Goal: Information Seeking & Learning: Understand process/instructions

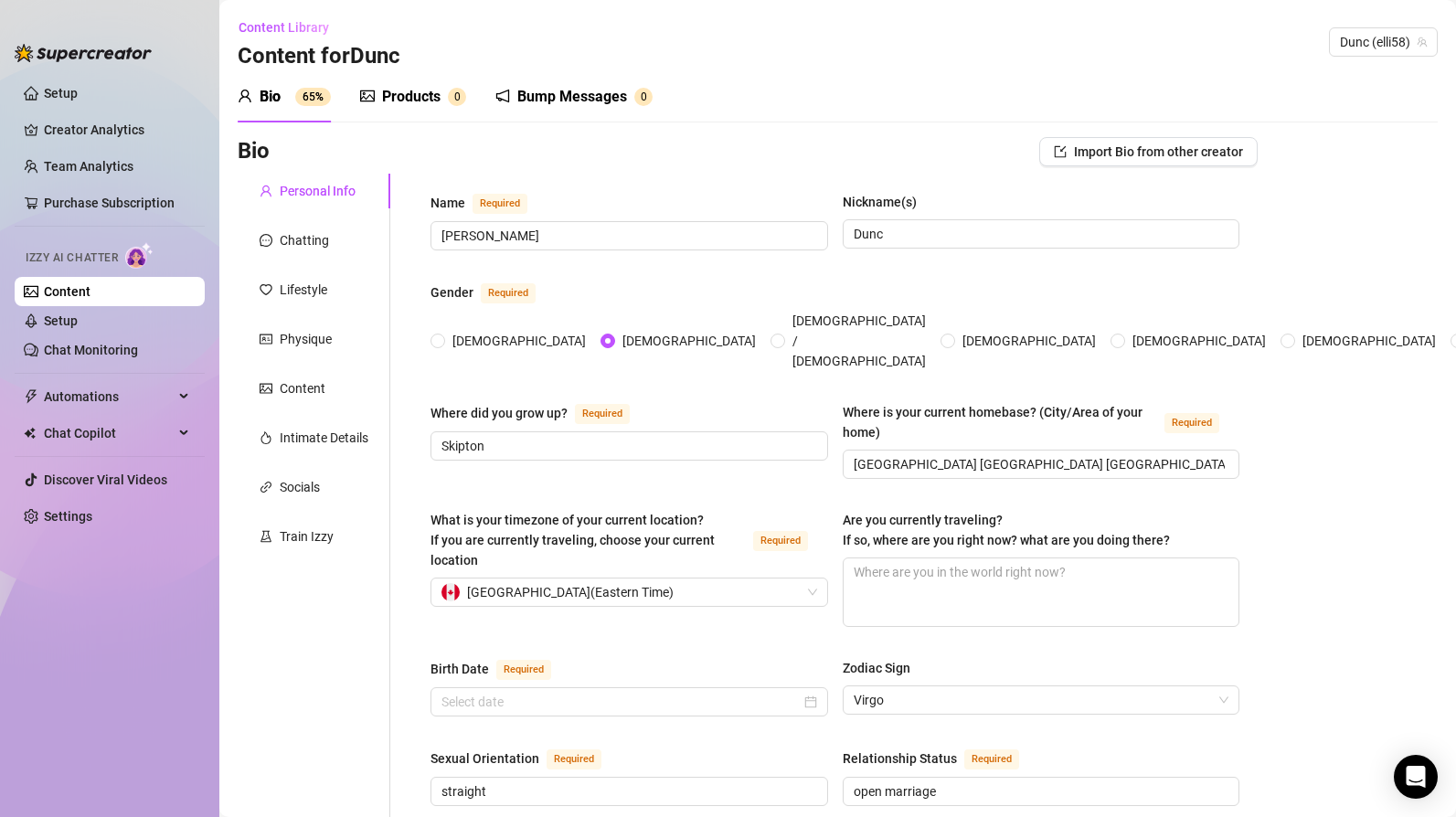
radio input "true"
type input "[DATE]"
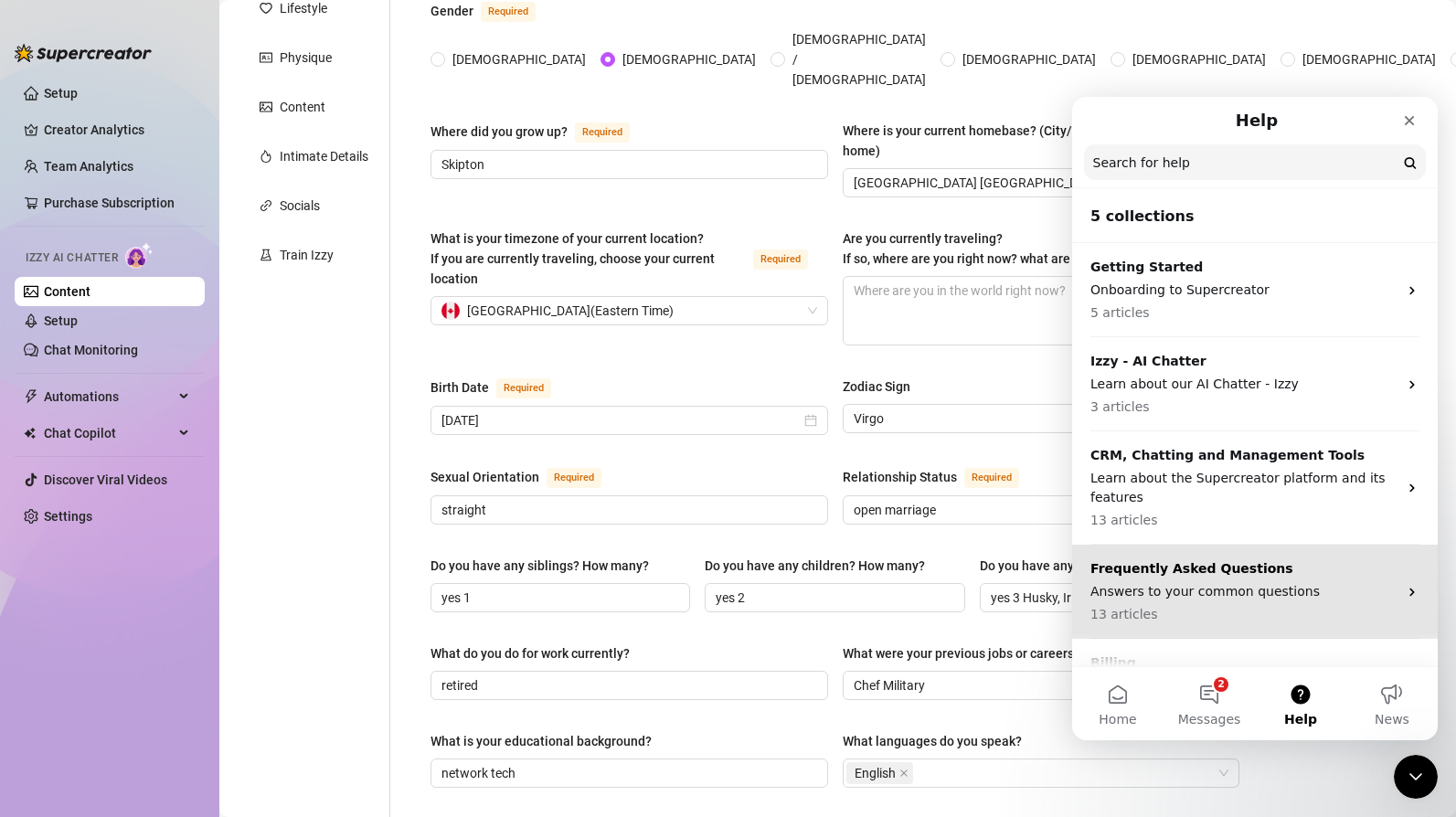
scroll to position [67, 0]
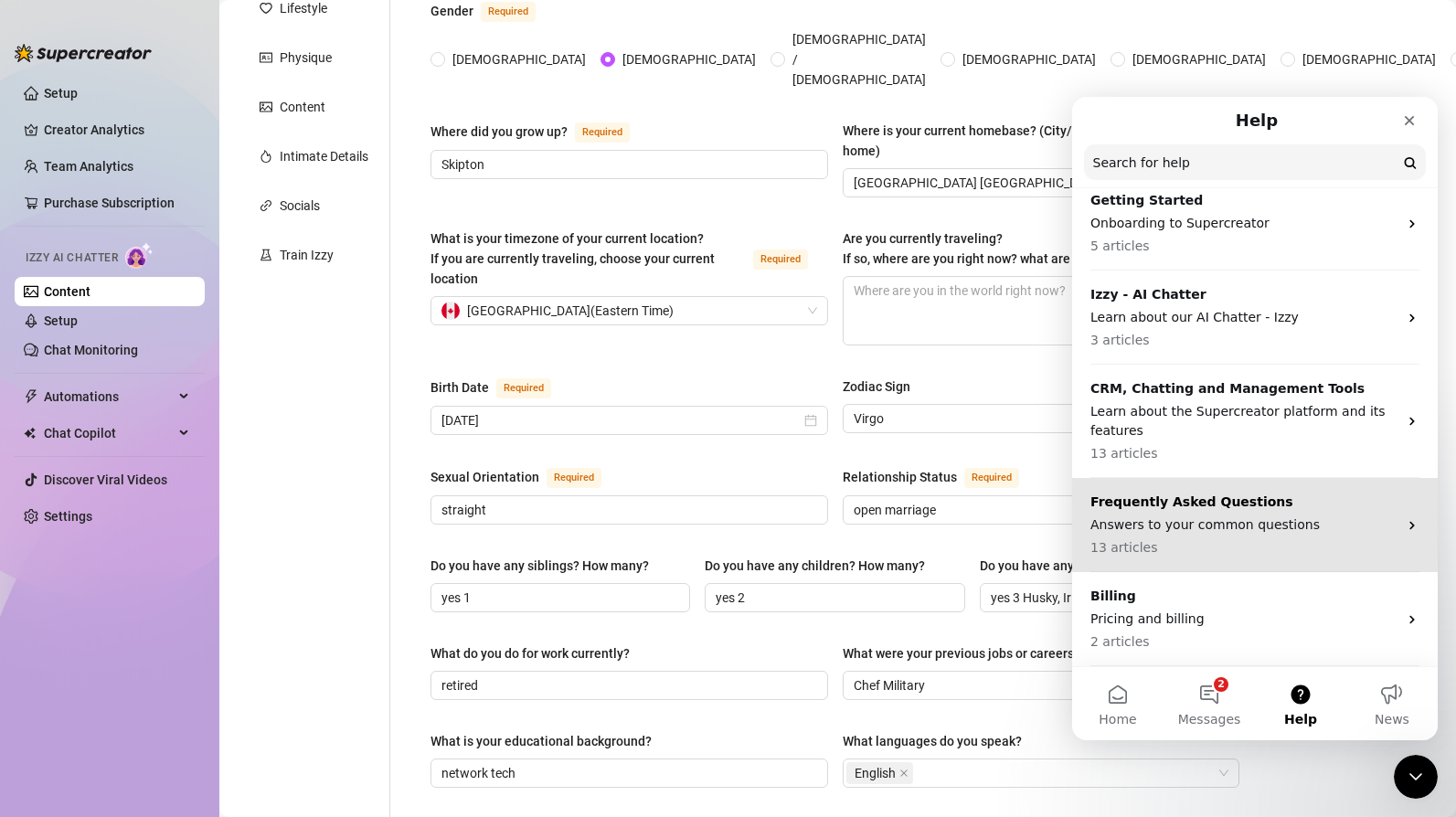
click at [1405, 524] on icon "Intercom messenger" at bounding box center [1412, 525] width 14 height 14
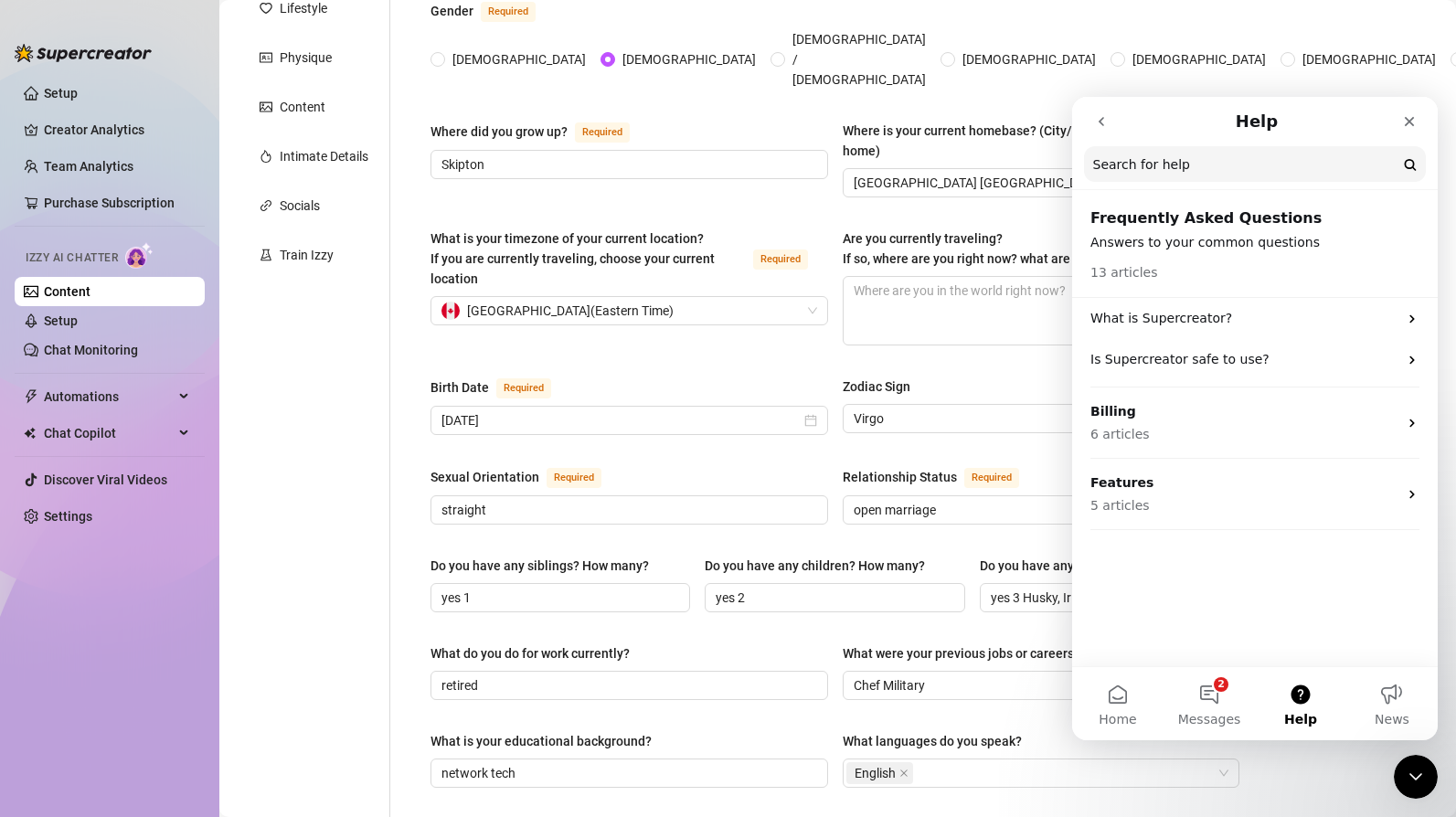
click at [1302, 694] on button "Help" at bounding box center [1301, 704] width 92 height 73
click at [1196, 167] on input "Search for help" at bounding box center [1255, 163] width 342 height 36
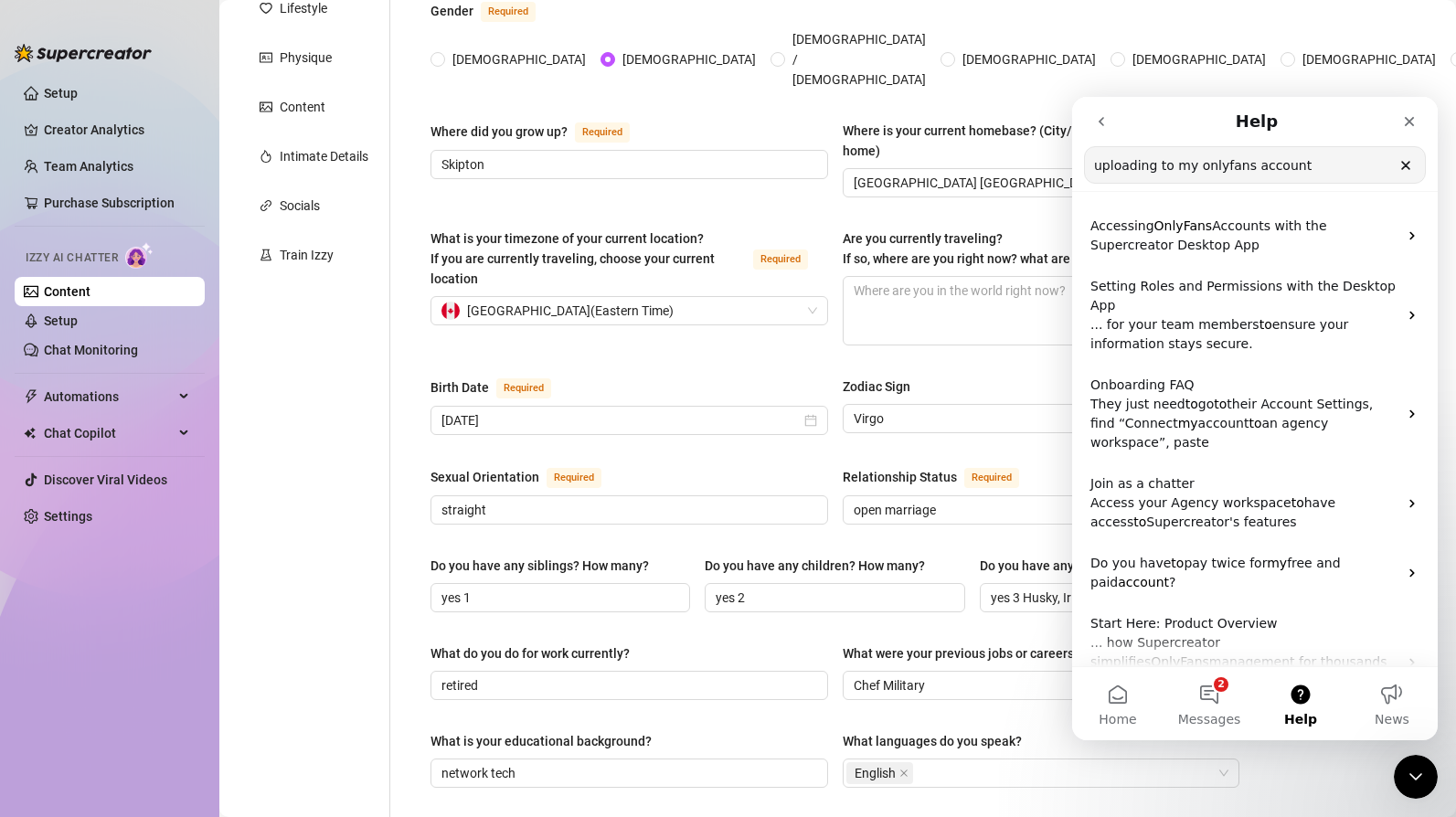
type input "uploading to my onlyfans account"
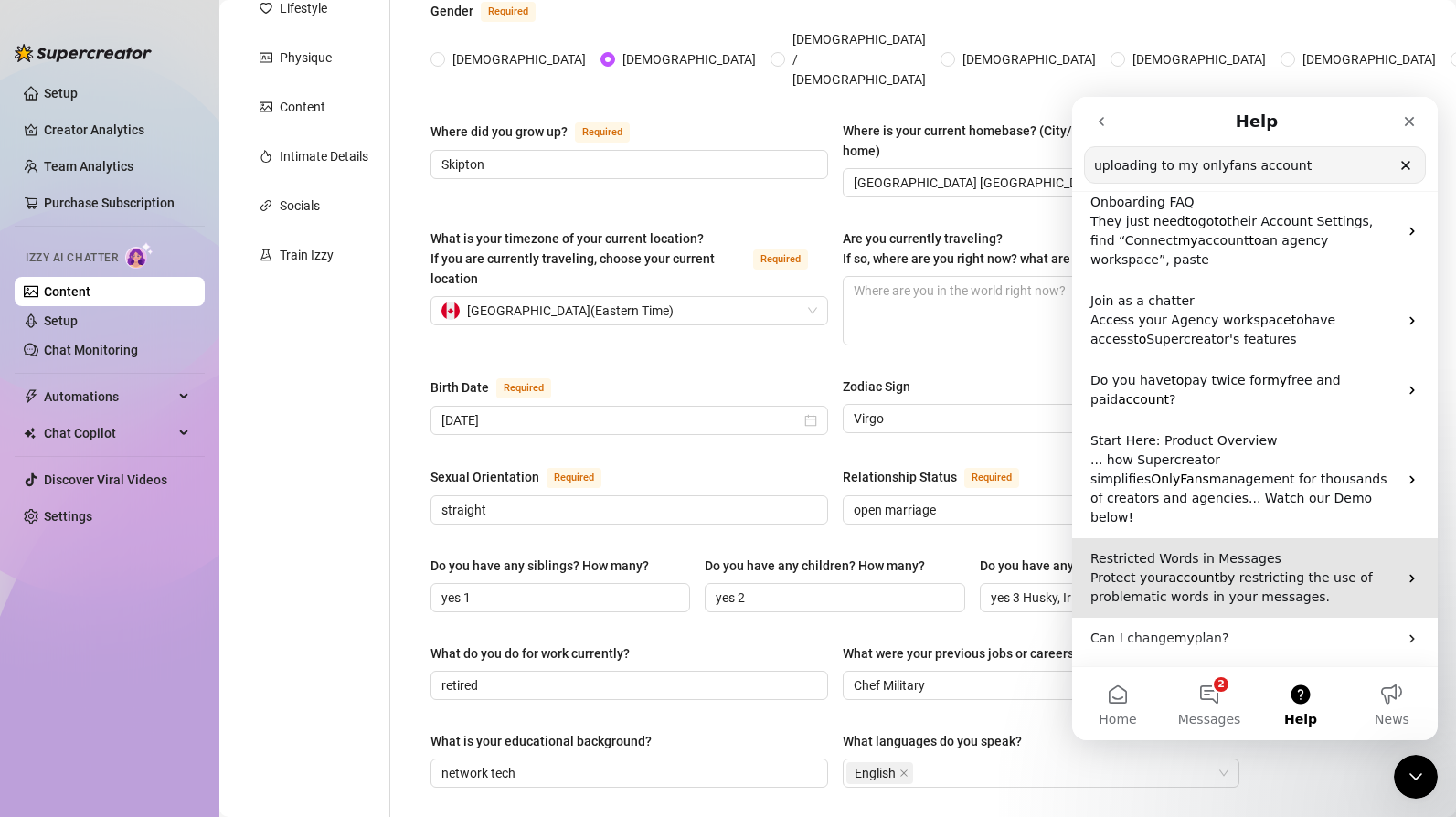
scroll to position [239, 0]
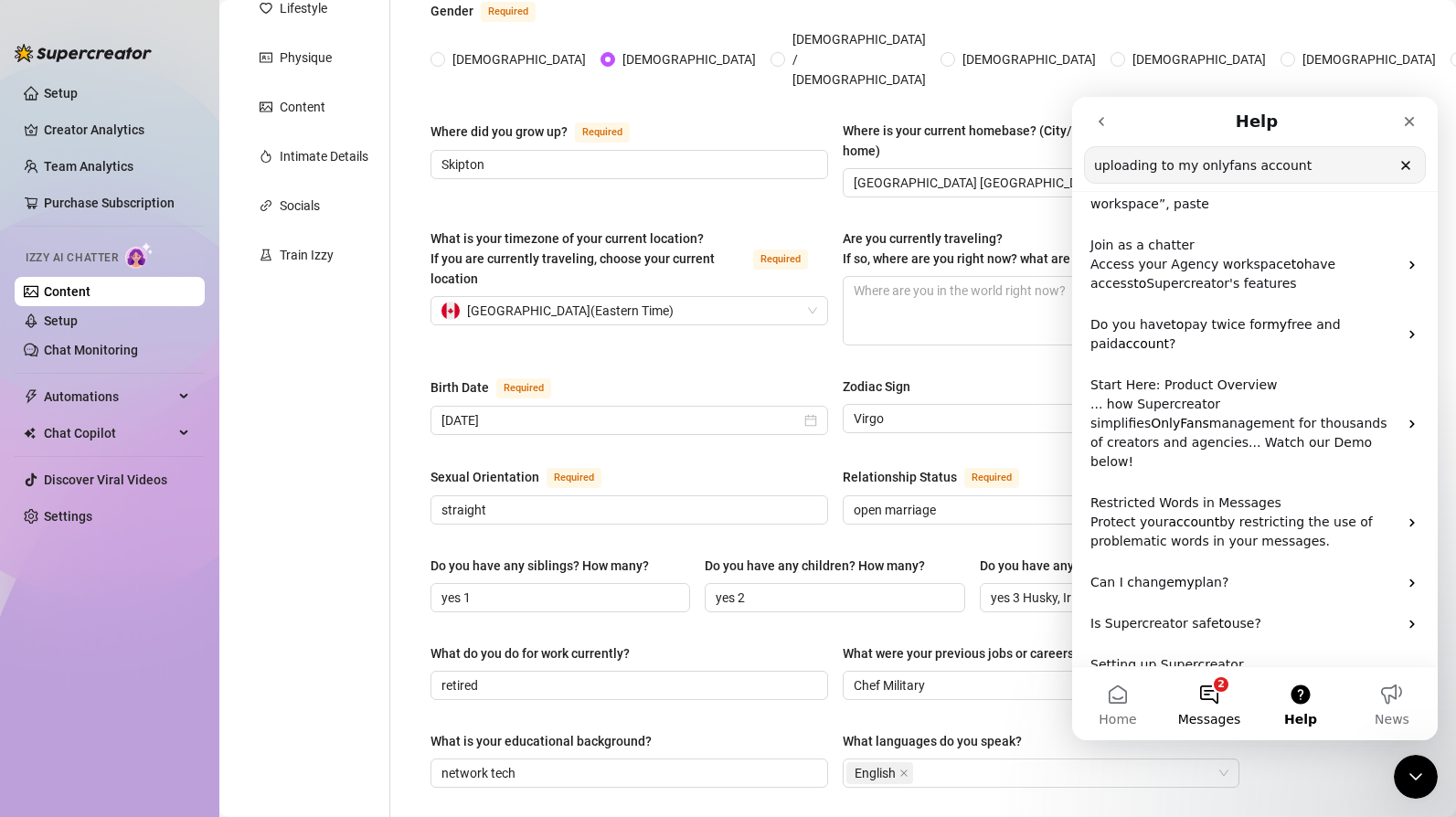
click at [1215, 679] on button "2 Messages" at bounding box center [1209, 704] width 92 height 73
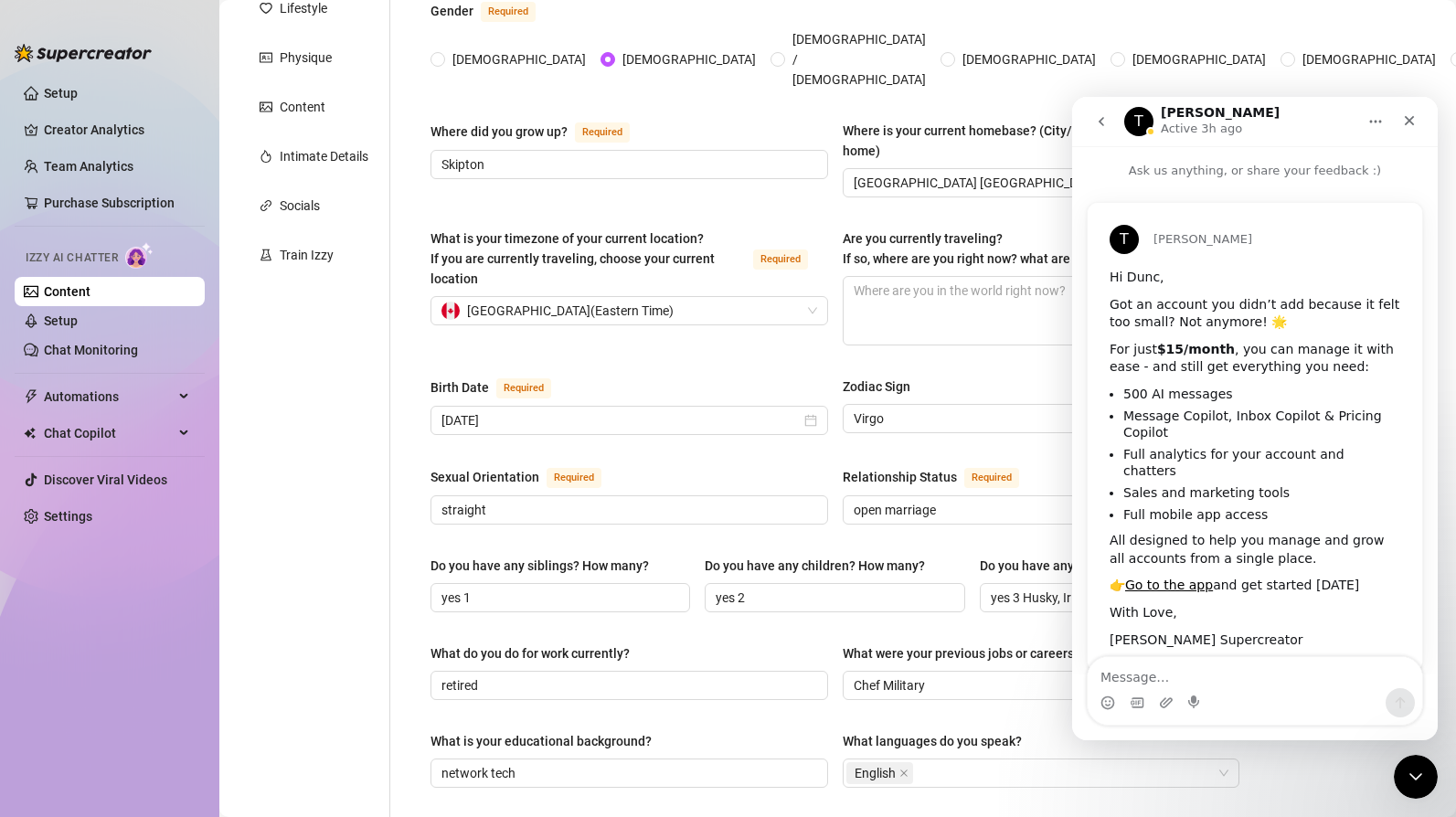
scroll to position [18, 0]
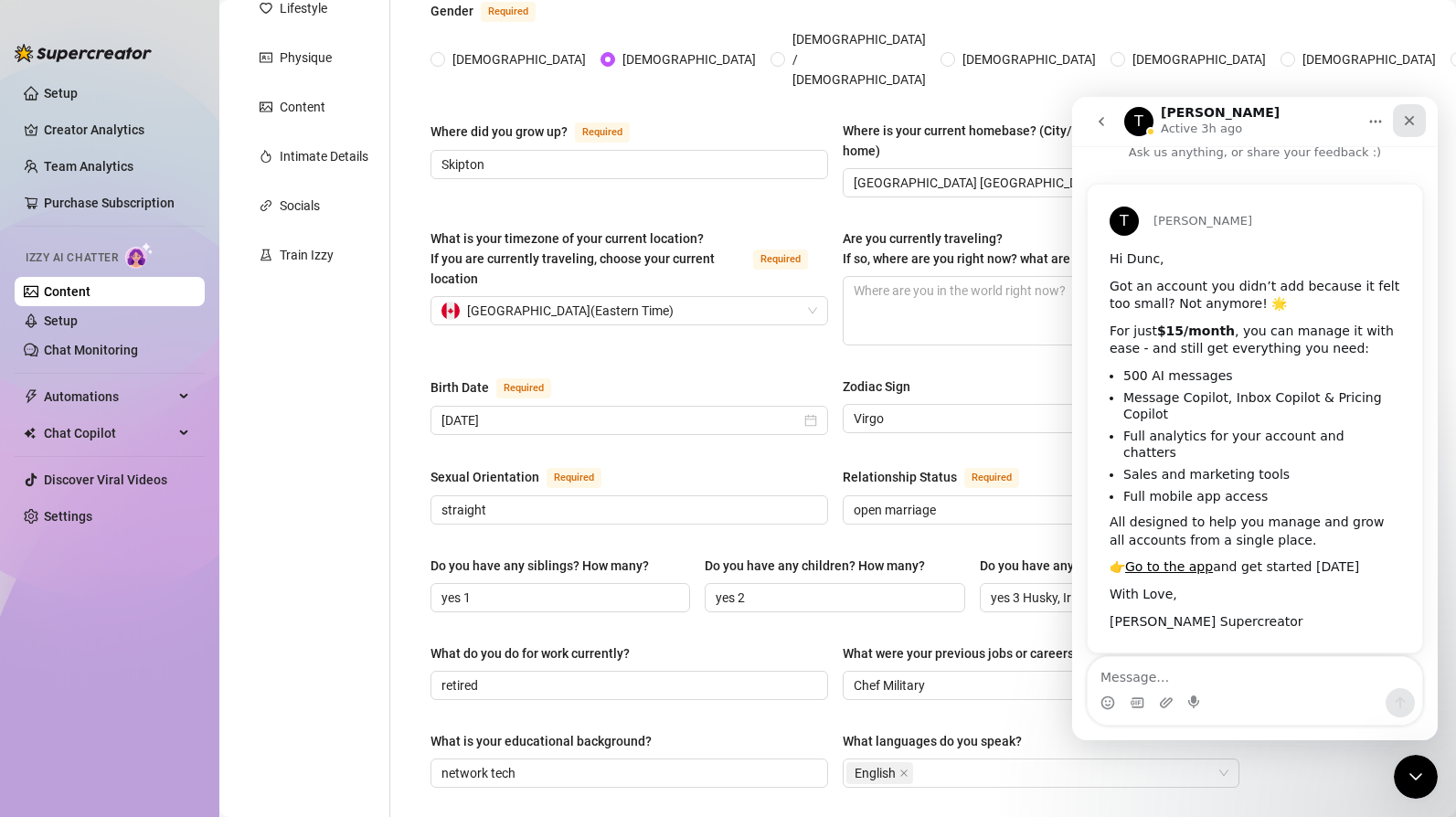
click at [1409, 116] on icon "Close" at bounding box center [1409, 120] width 14 height 14
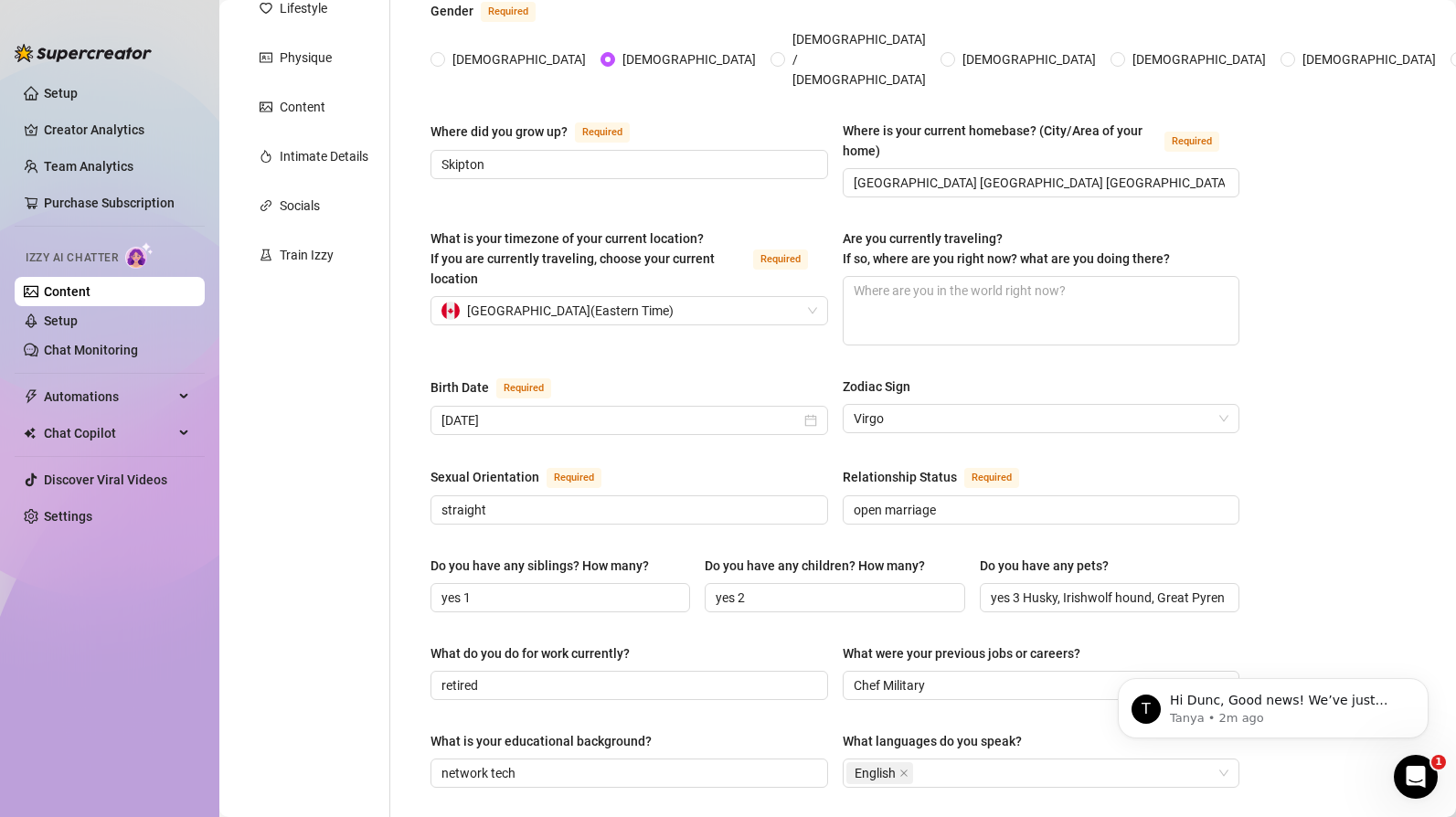
scroll to position [0, 0]
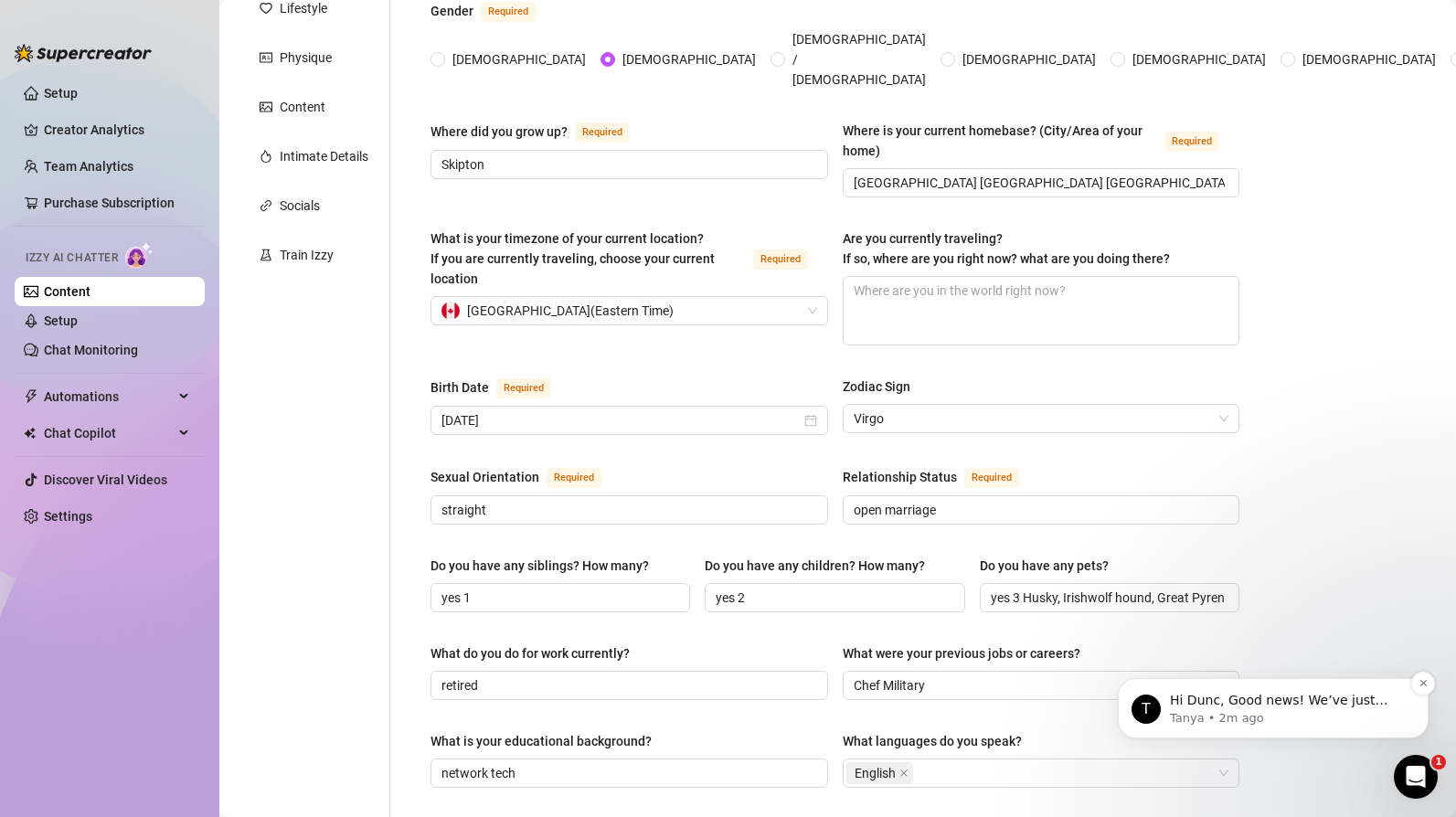
click at [1334, 702] on p "Hi Dunc, Good news! We’ve just launched our Referral Program 🚀 Invite your frie…" at bounding box center [1288, 701] width 236 height 18
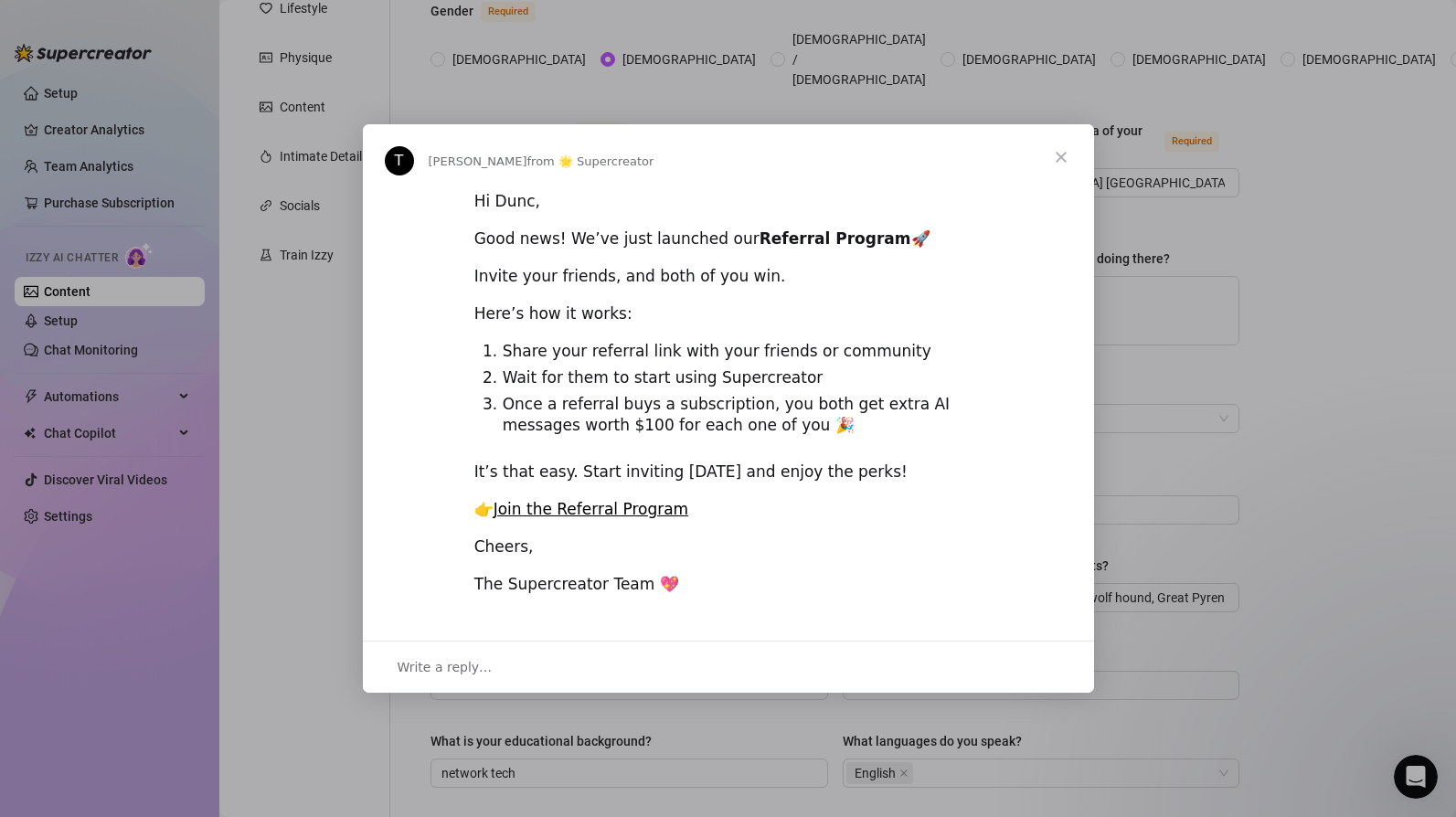
click at [1060, 149] on span "Close" at bounding box center [1061, 157] width 66 height 66
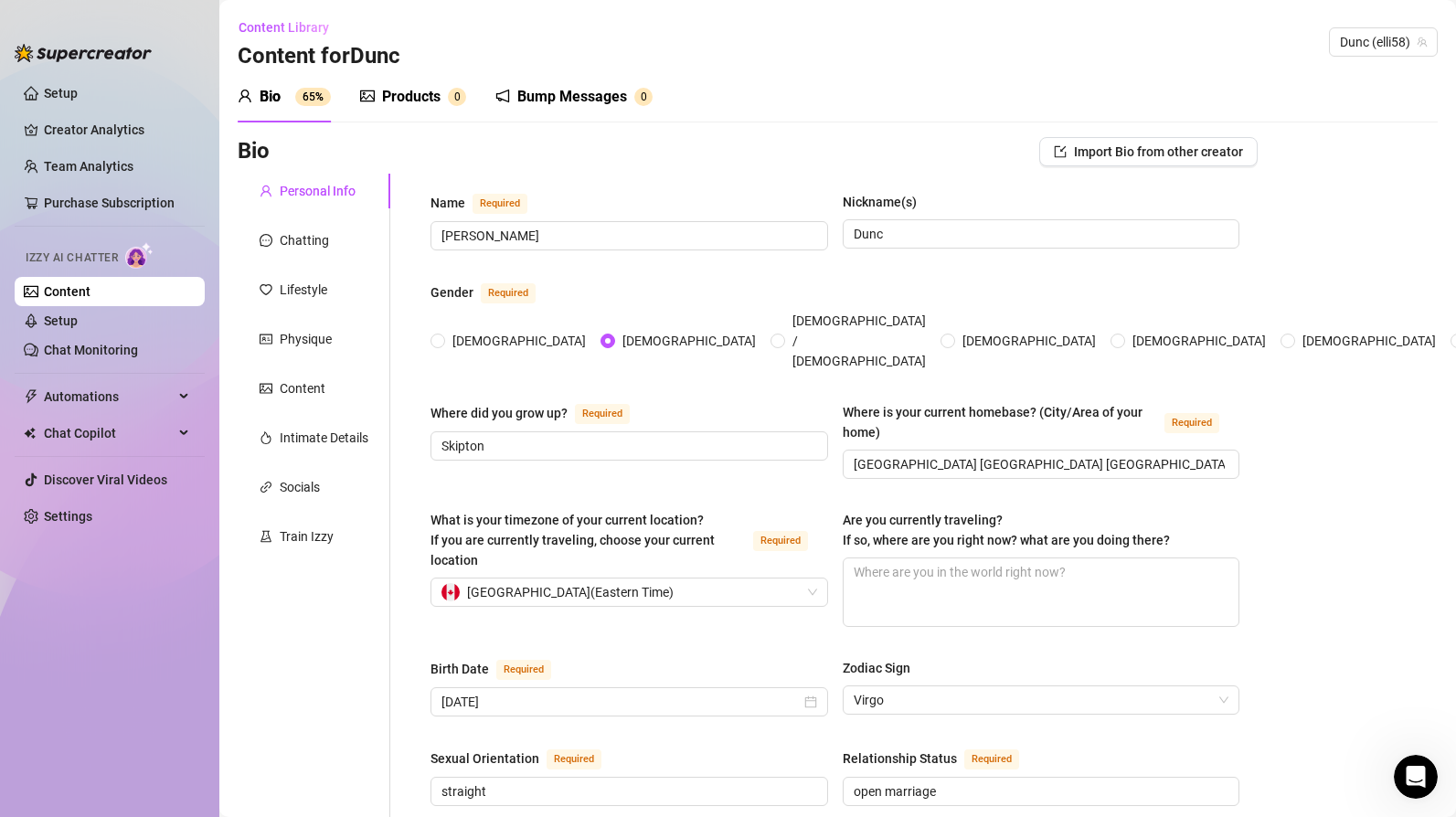
click at [396, 97] on div "Products" at bounding box center [411, 97] width 59 height 22
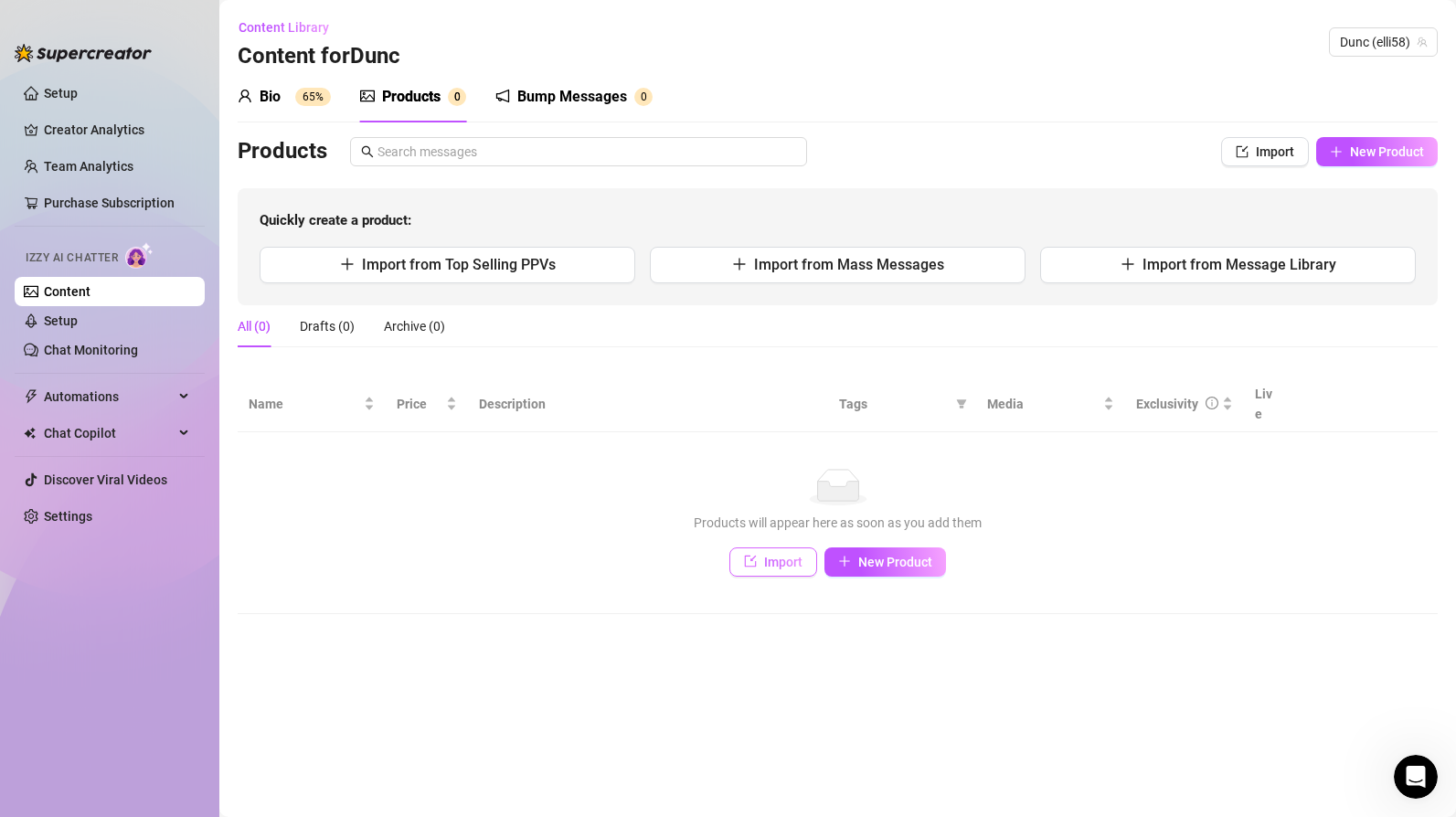
click at [782, 555] on span "Import" at bounding box center [783, 562] width 39 height 14
type textarea "Type your message here..."
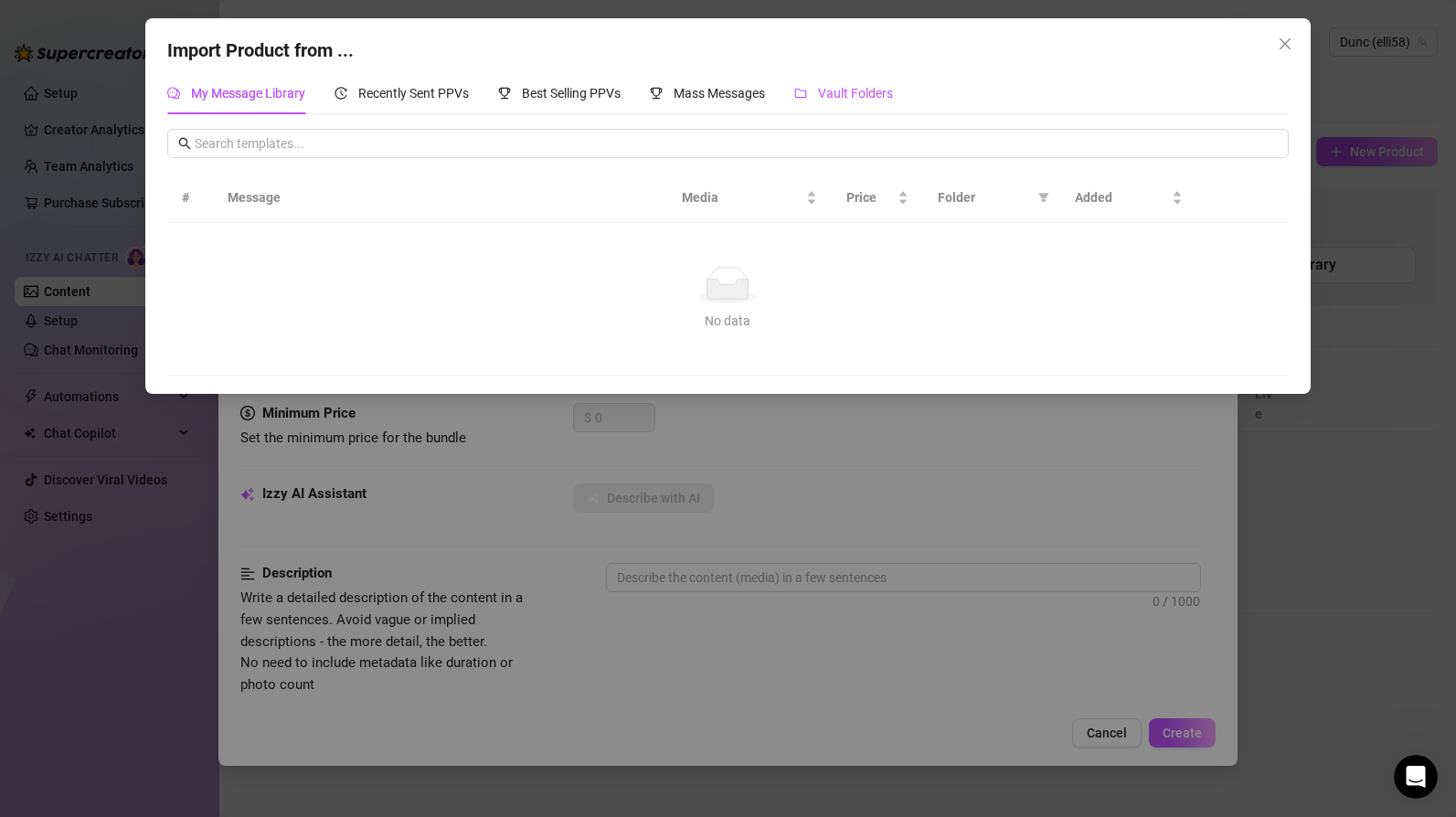
click at [870, 91] on span "Vault Folders" at bounding box center [855, 93] width 75 height 14
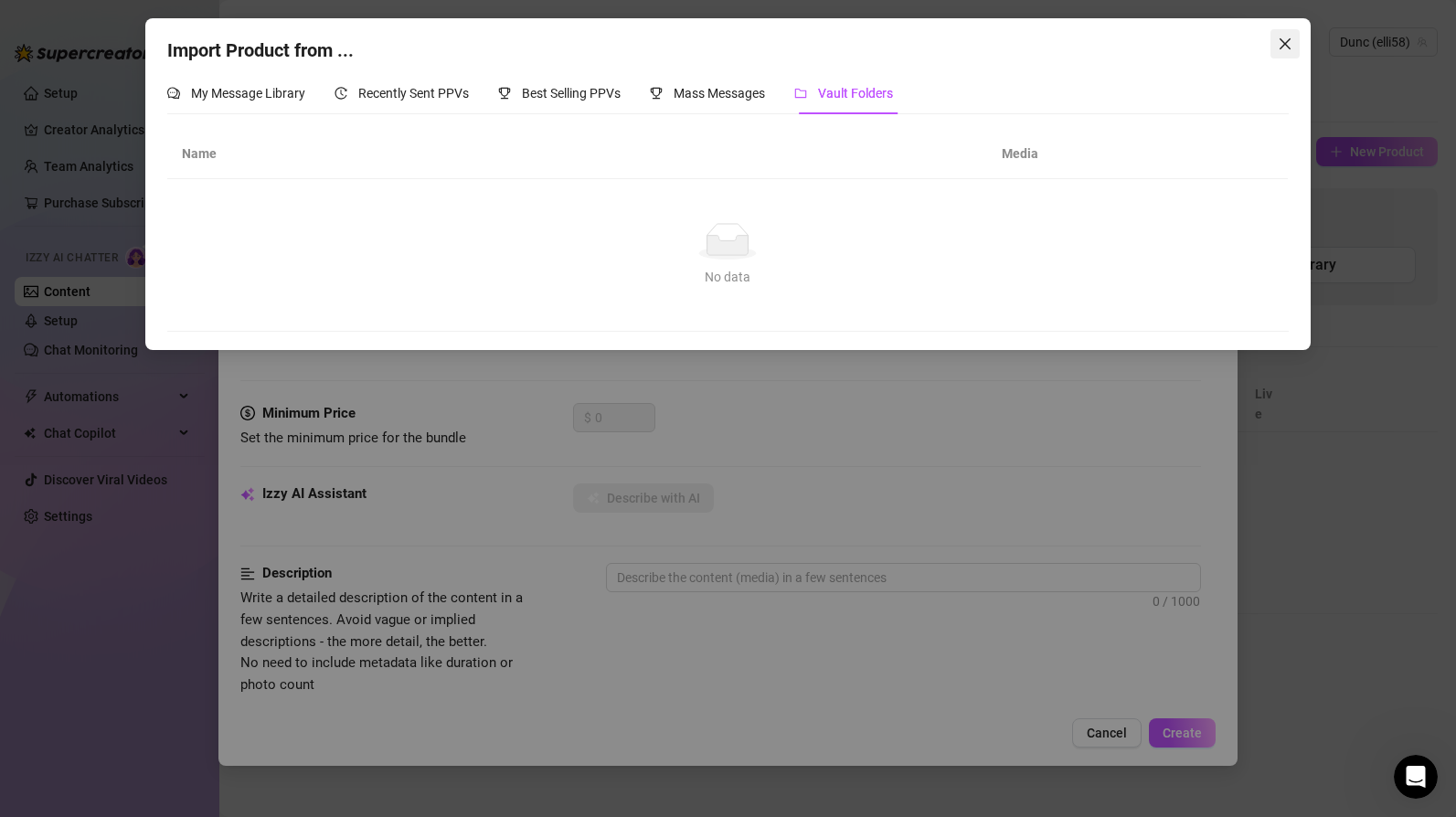
click at [1284, 46] on icon "close" at bounding box center [1284, 43] width 14 height 14
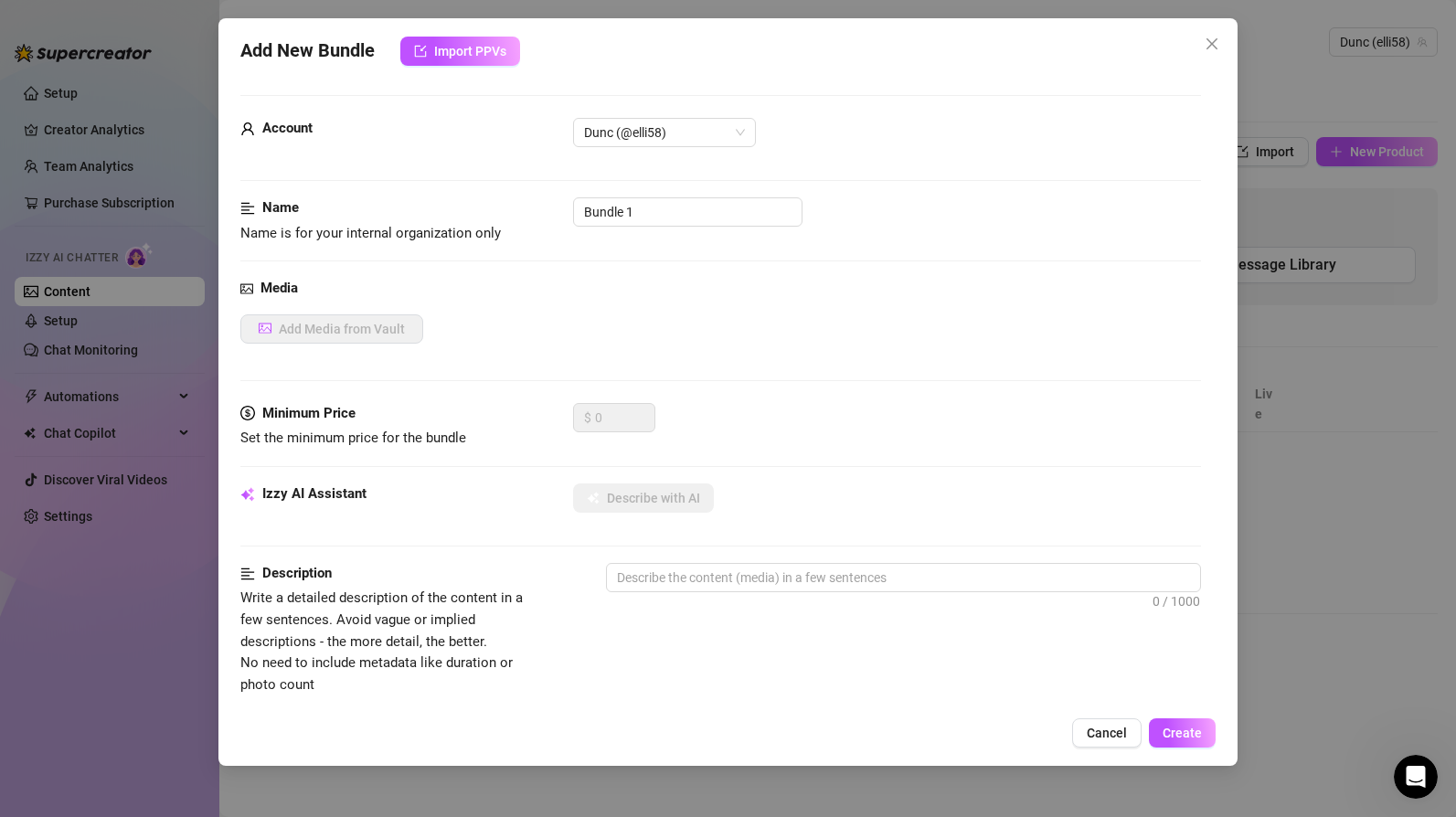
click at [147, 19] on div "Add New Bundle Import PPVs Account Dunc (@elli58) Name Name is for your interna…" at bounding box center [728, 408] width 1456 height 817
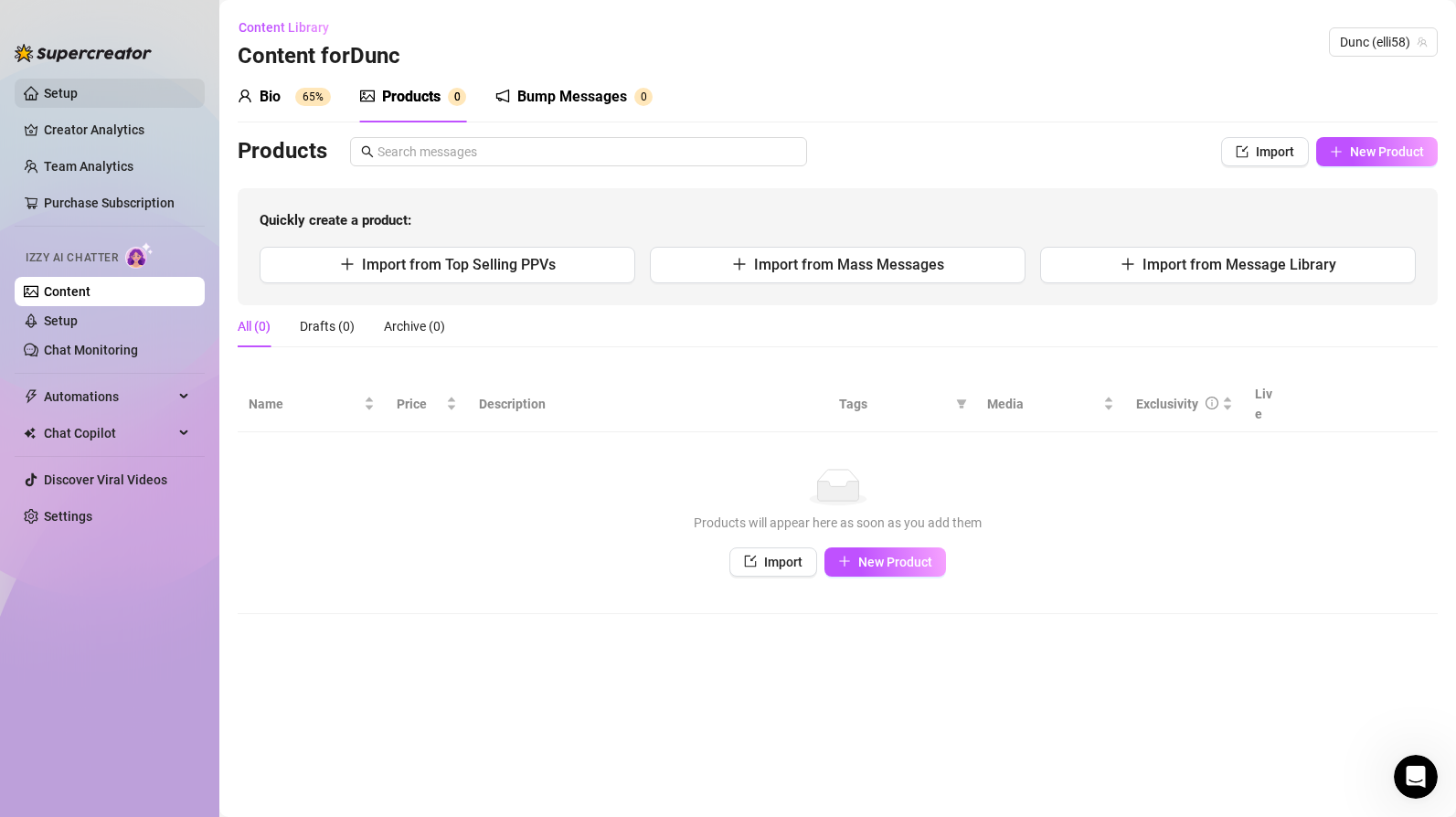
click at [70, 89] on link "Setup" at bounding box center [60, 93] width 34 height 14
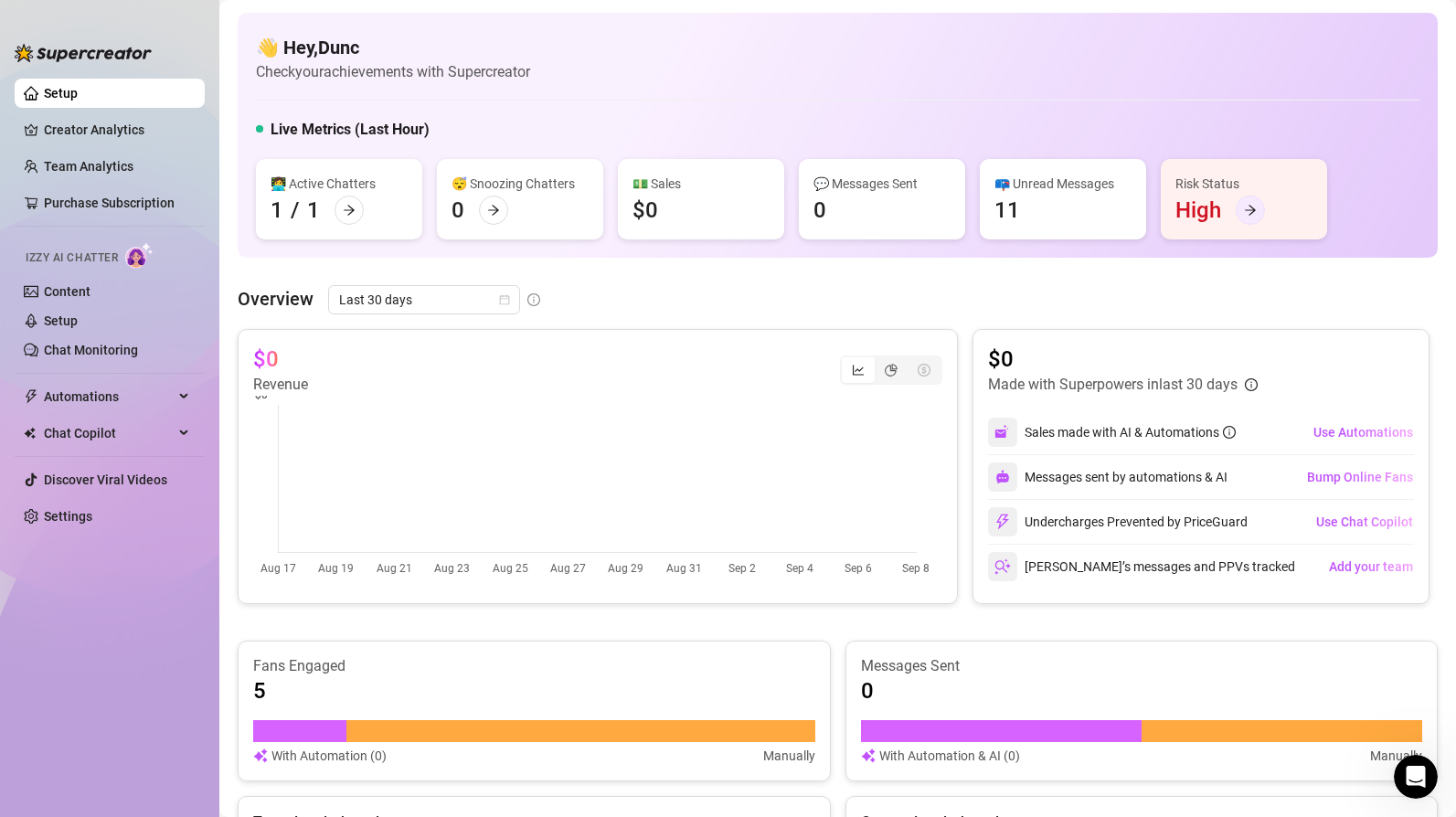
click at [1248, 201] on div at bounding box center [1250, 211] width 29 height 29
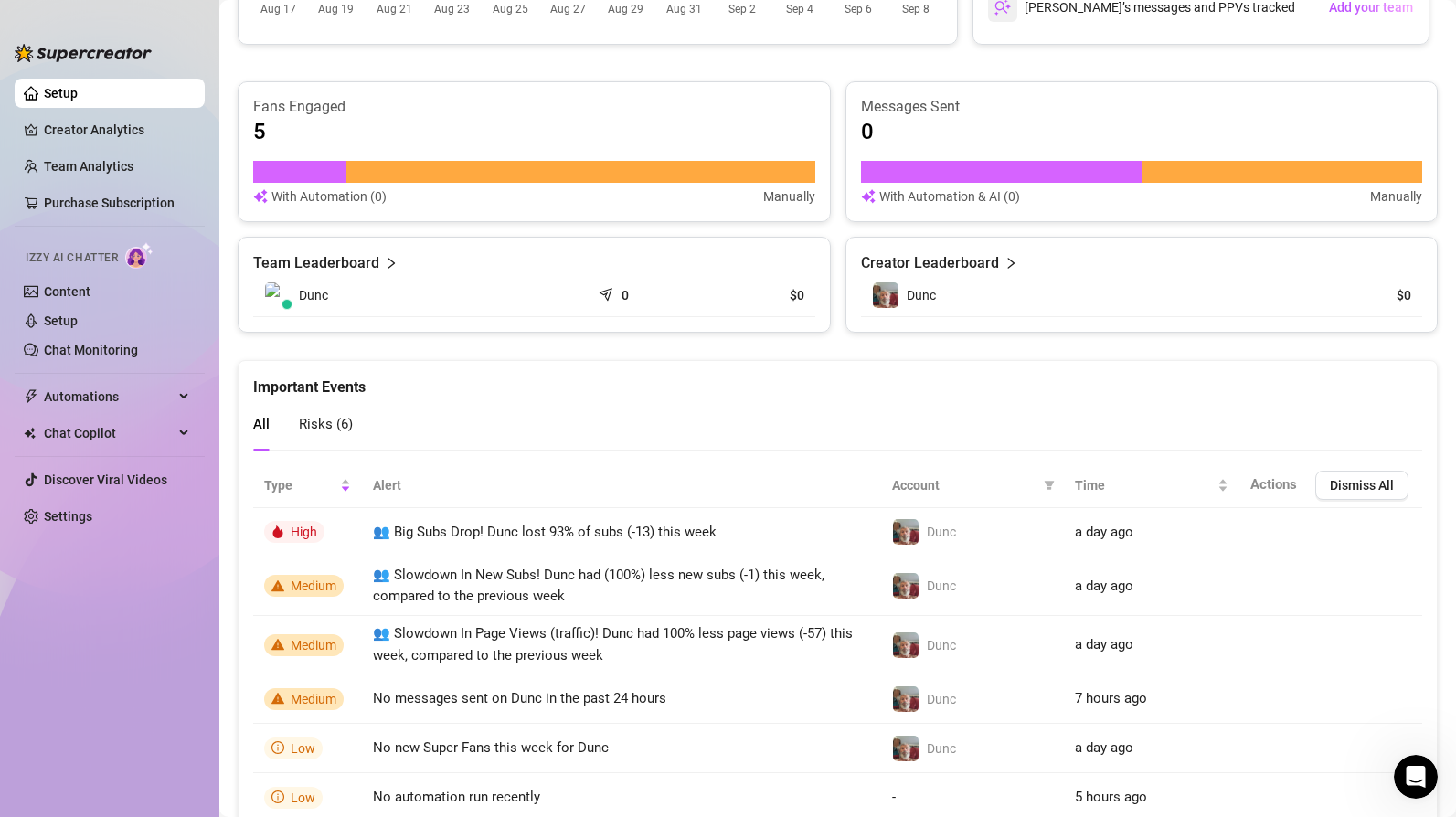
scroll to position [635, 0]
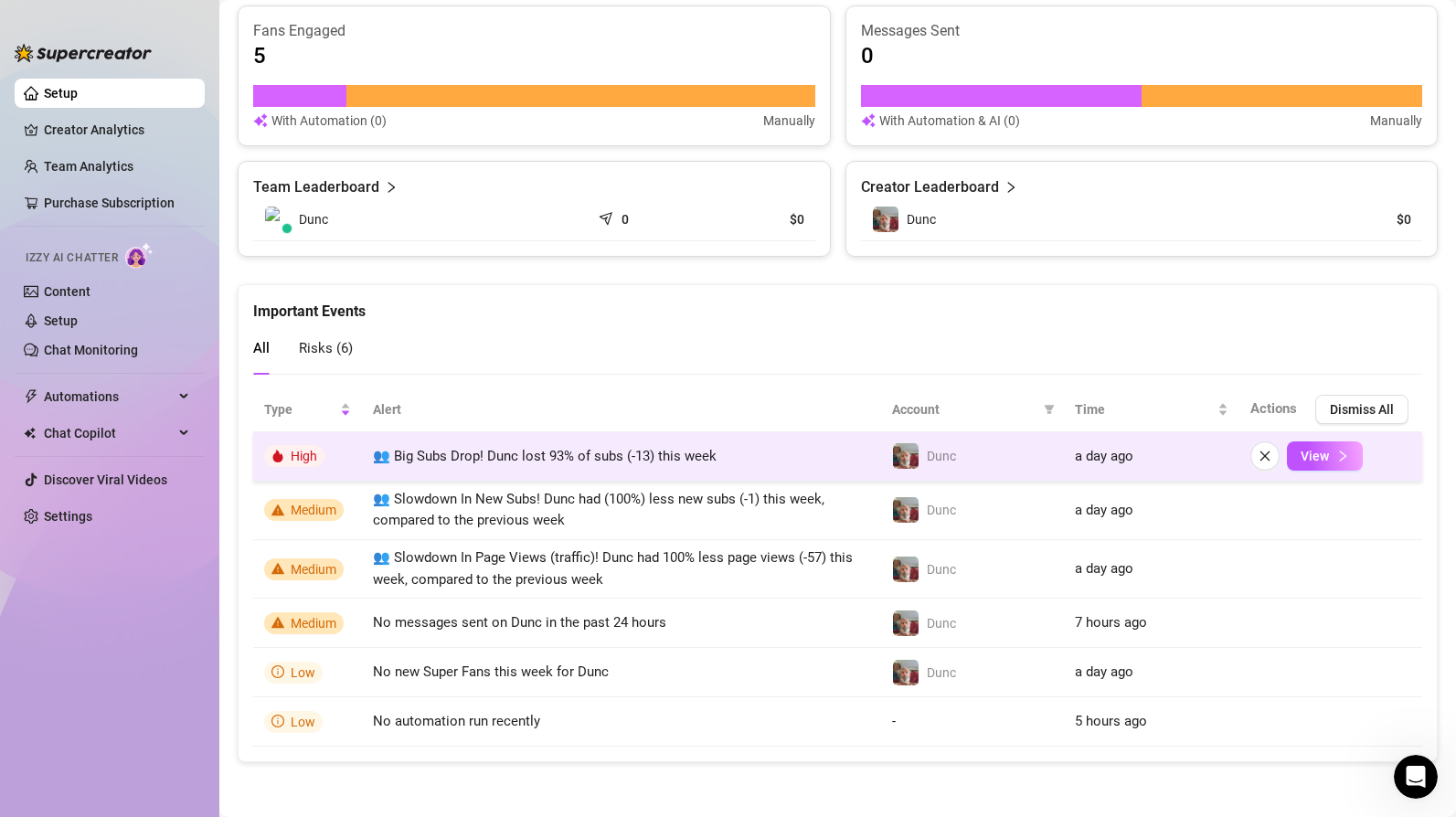
click at [390, 451] on span "👥 Big Subs Drop! Dunc lost 93% of subs (-13) this week" at bounding box center [545, 456] width 344 height 16
click at [1336, 459] on icon "right" at bounding box center [1342, 456] width 13 height 13
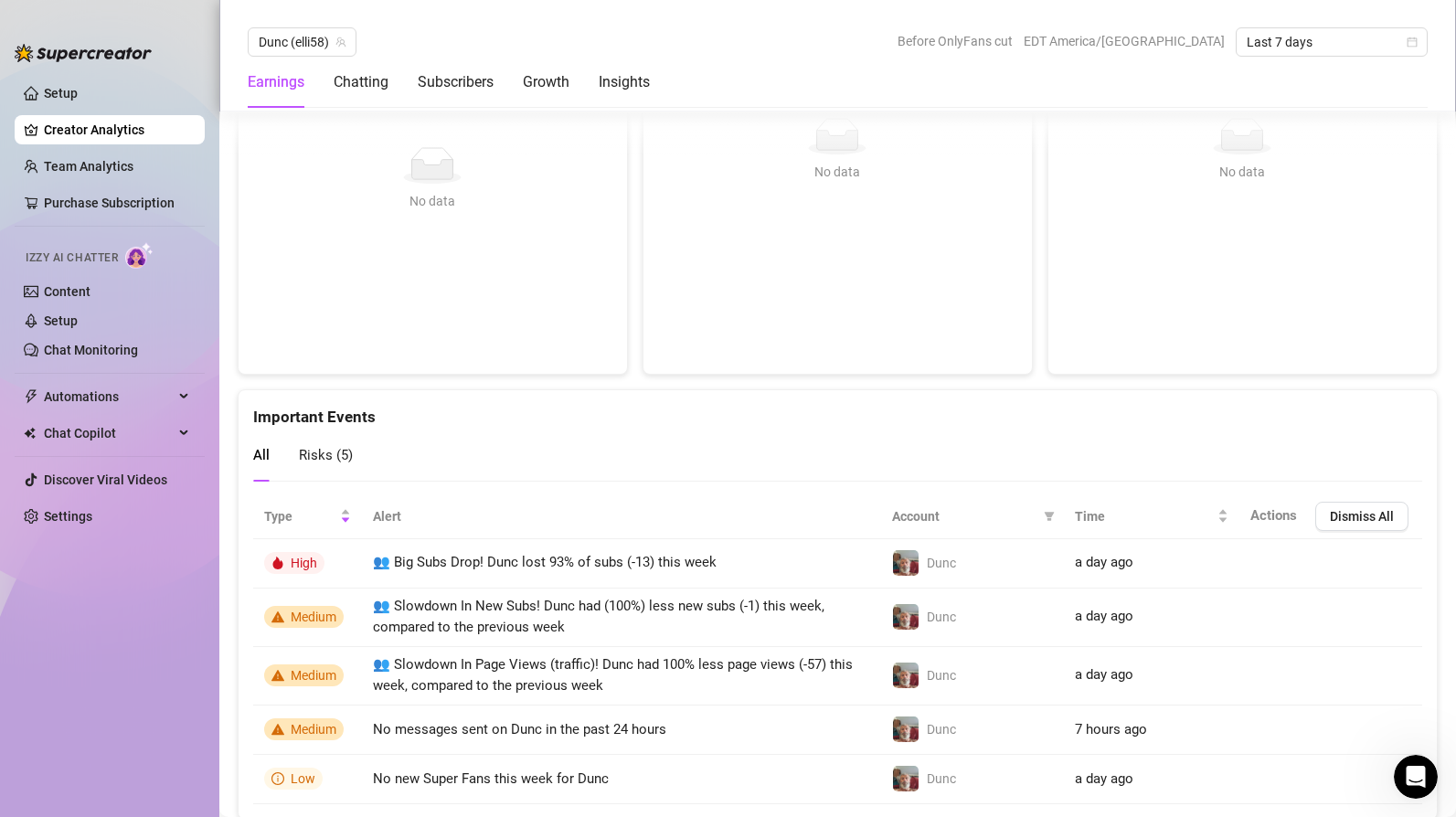
scroll to position [3495, 0]
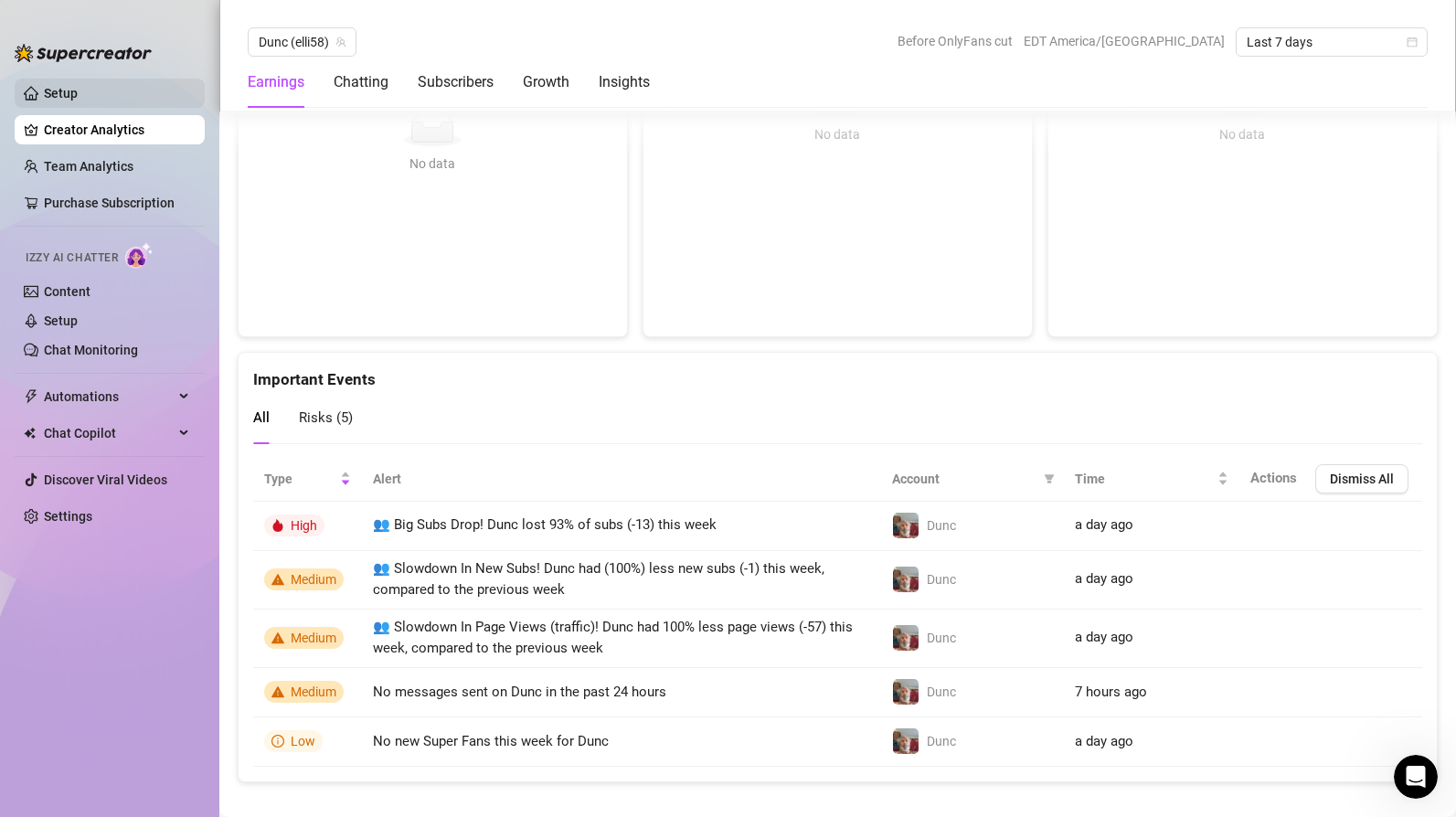
click at [66, 89] on link "Setup" at bounding box center [60, 93] width 34 height 14
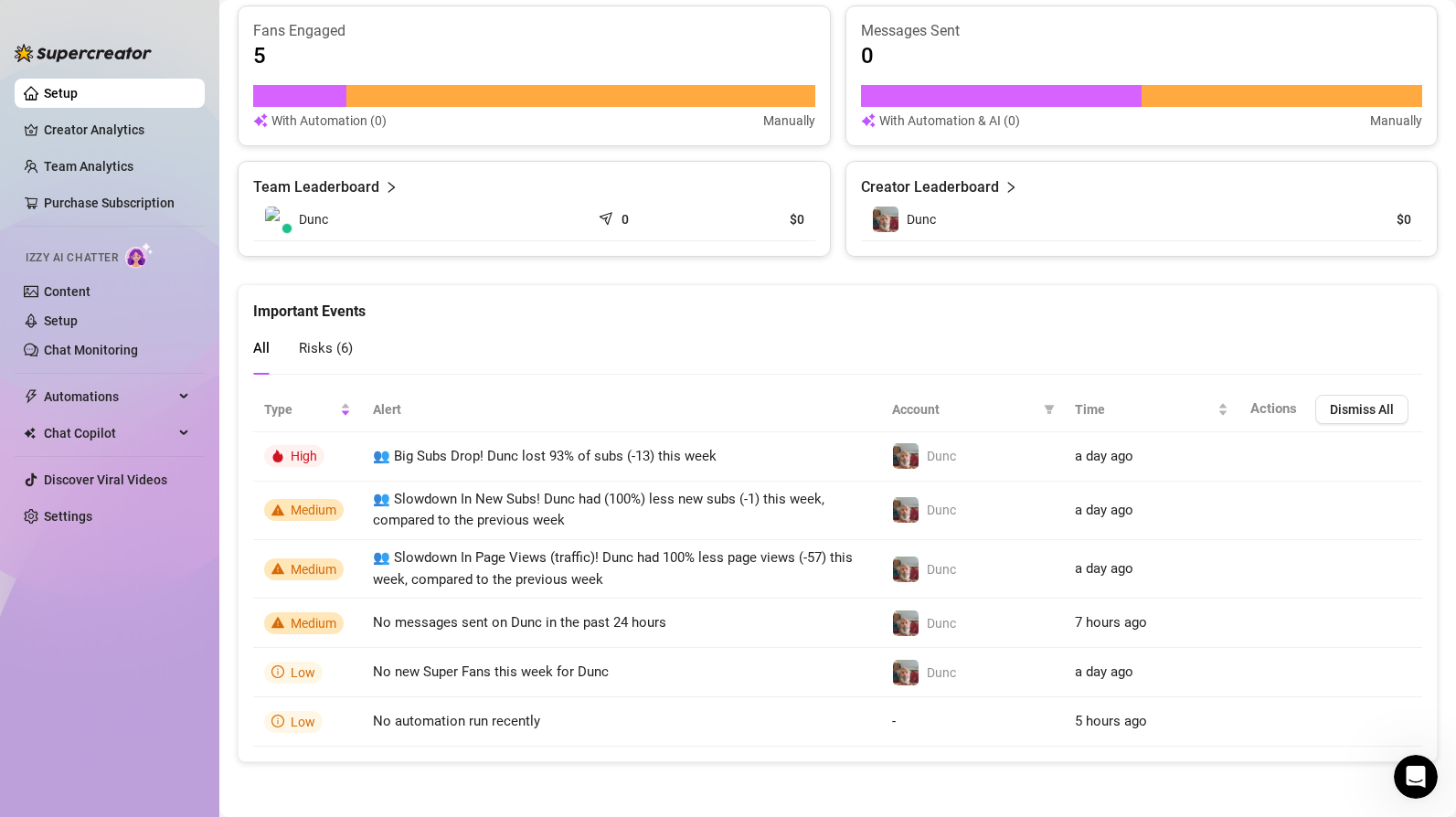
scroll to position [635, 0]
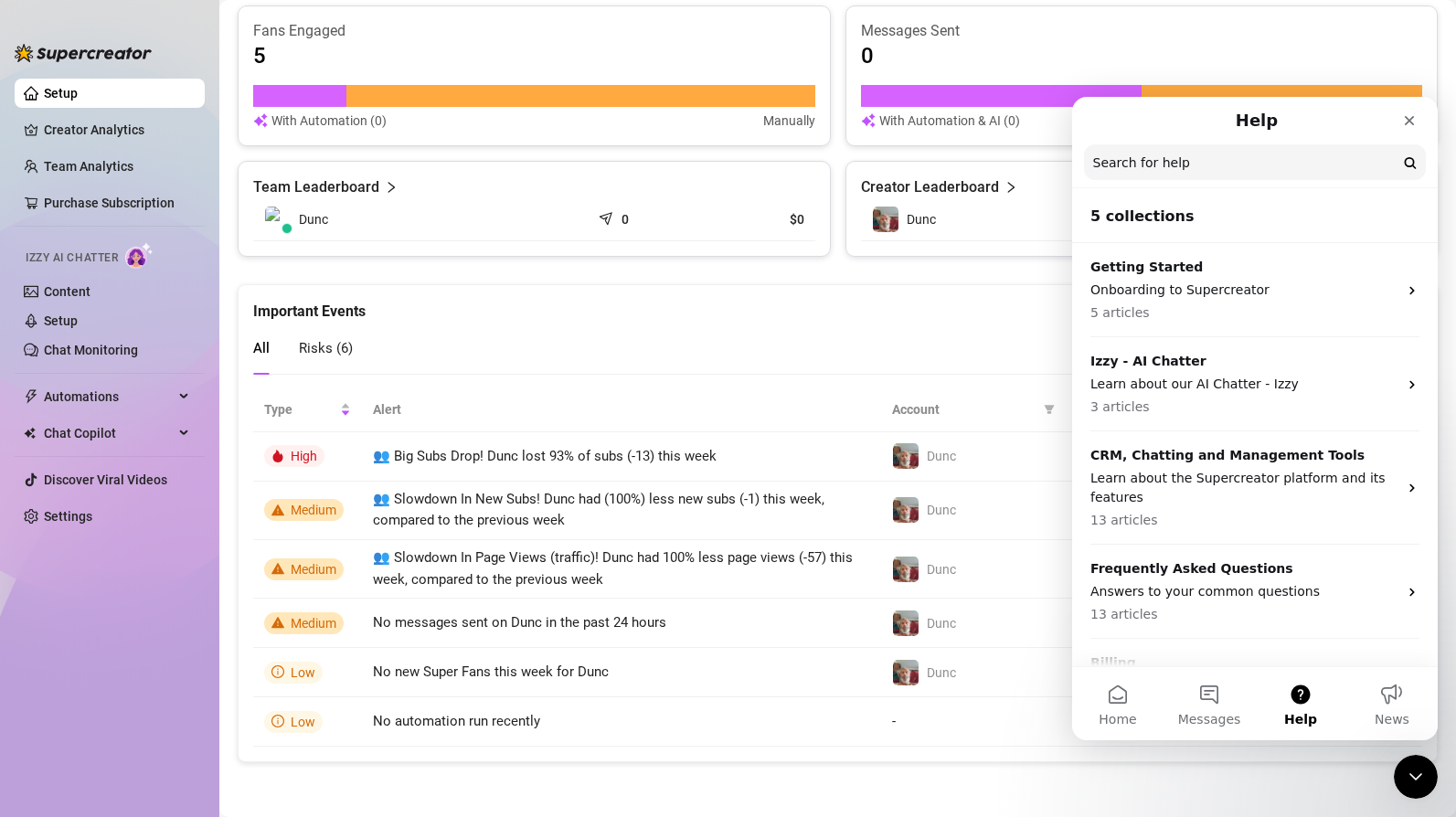
click at [1185, 157] on input "Search for help" at bounding box center [1255, 162] width 342 height 36
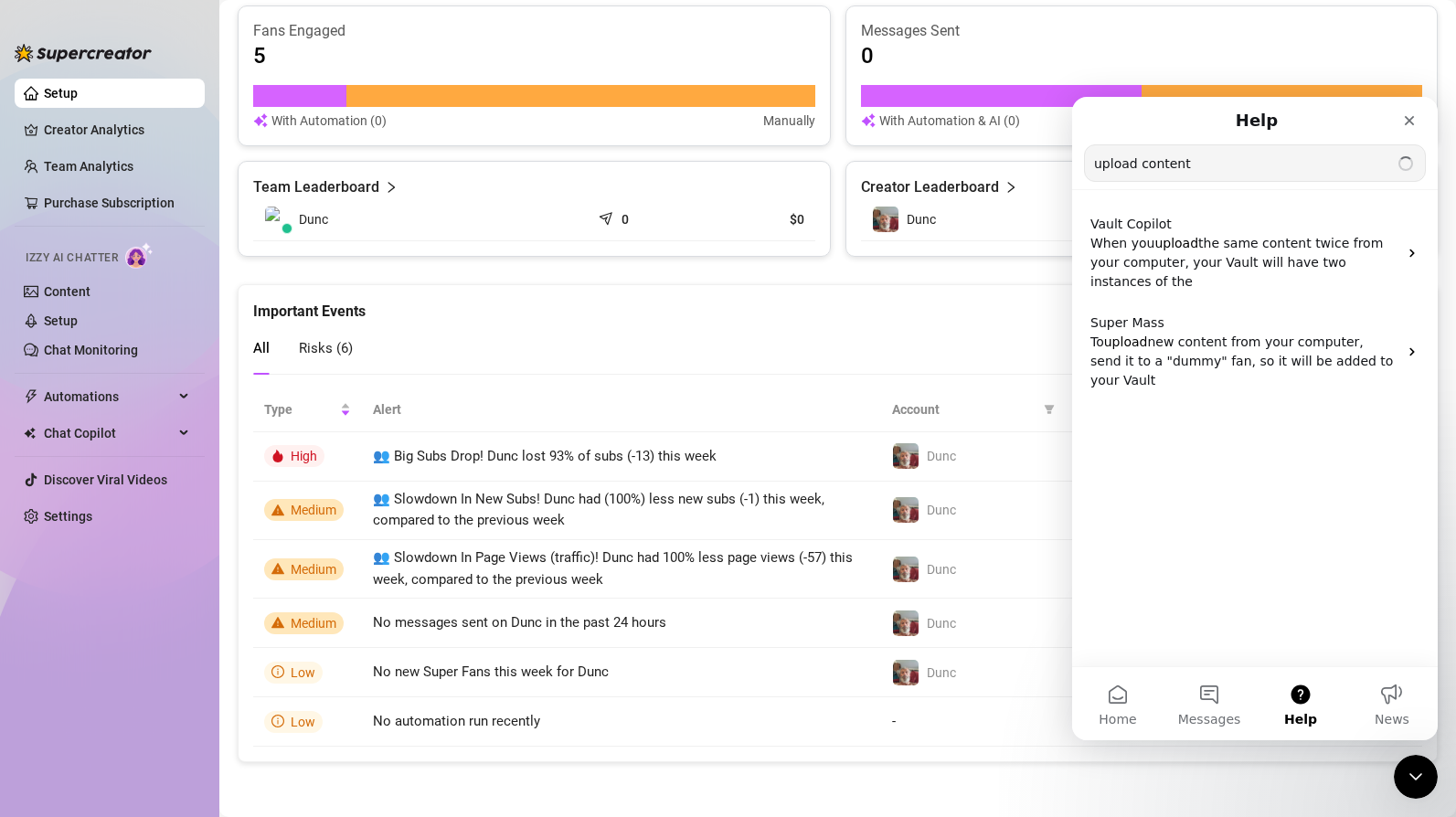
type input "upload content"
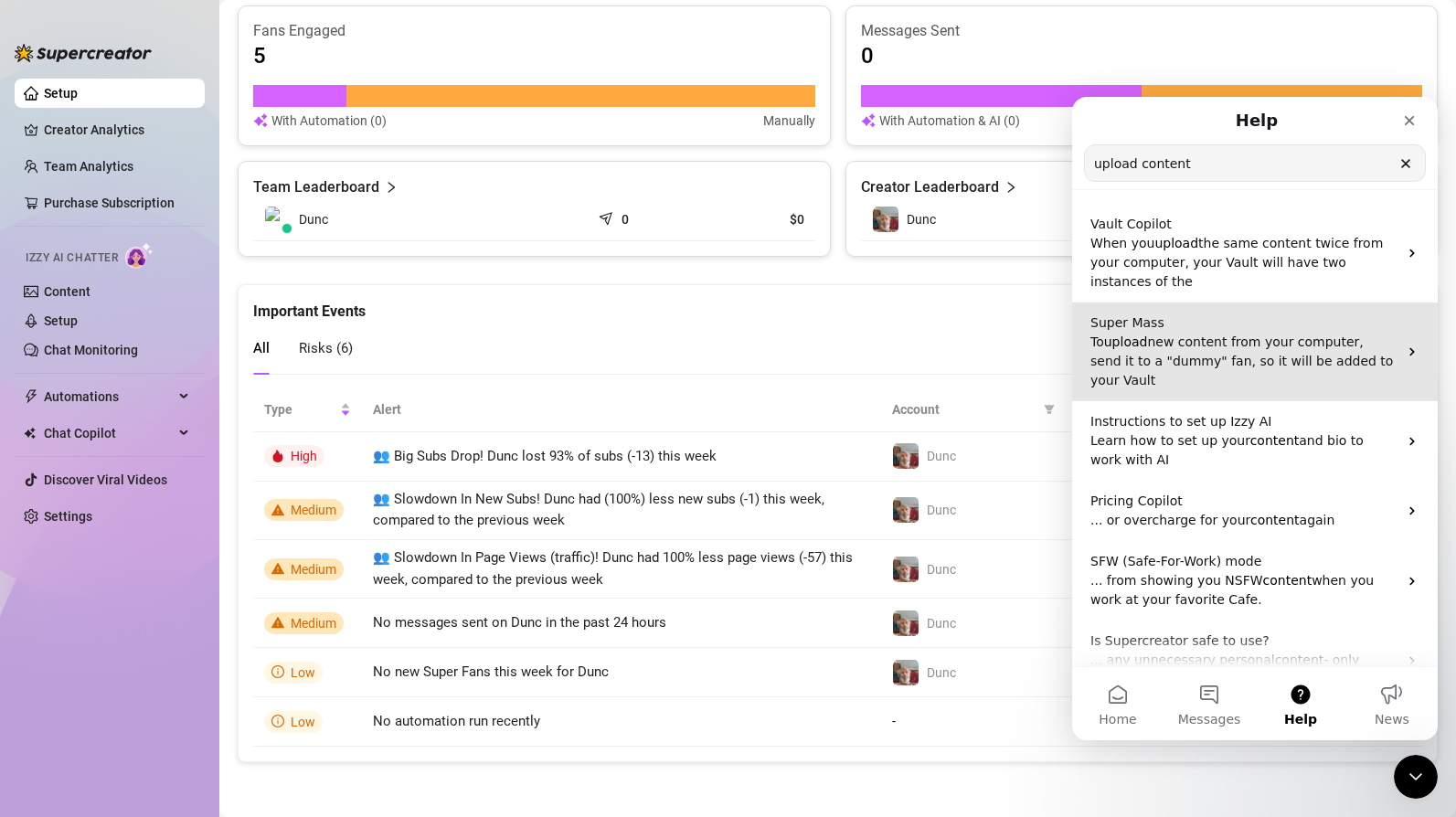
click at [1340, 334] on span "new content from your computer, send it to a "dummy" fan, so it will be added t…" at bounding box center [1241, 360] width 302 height 53
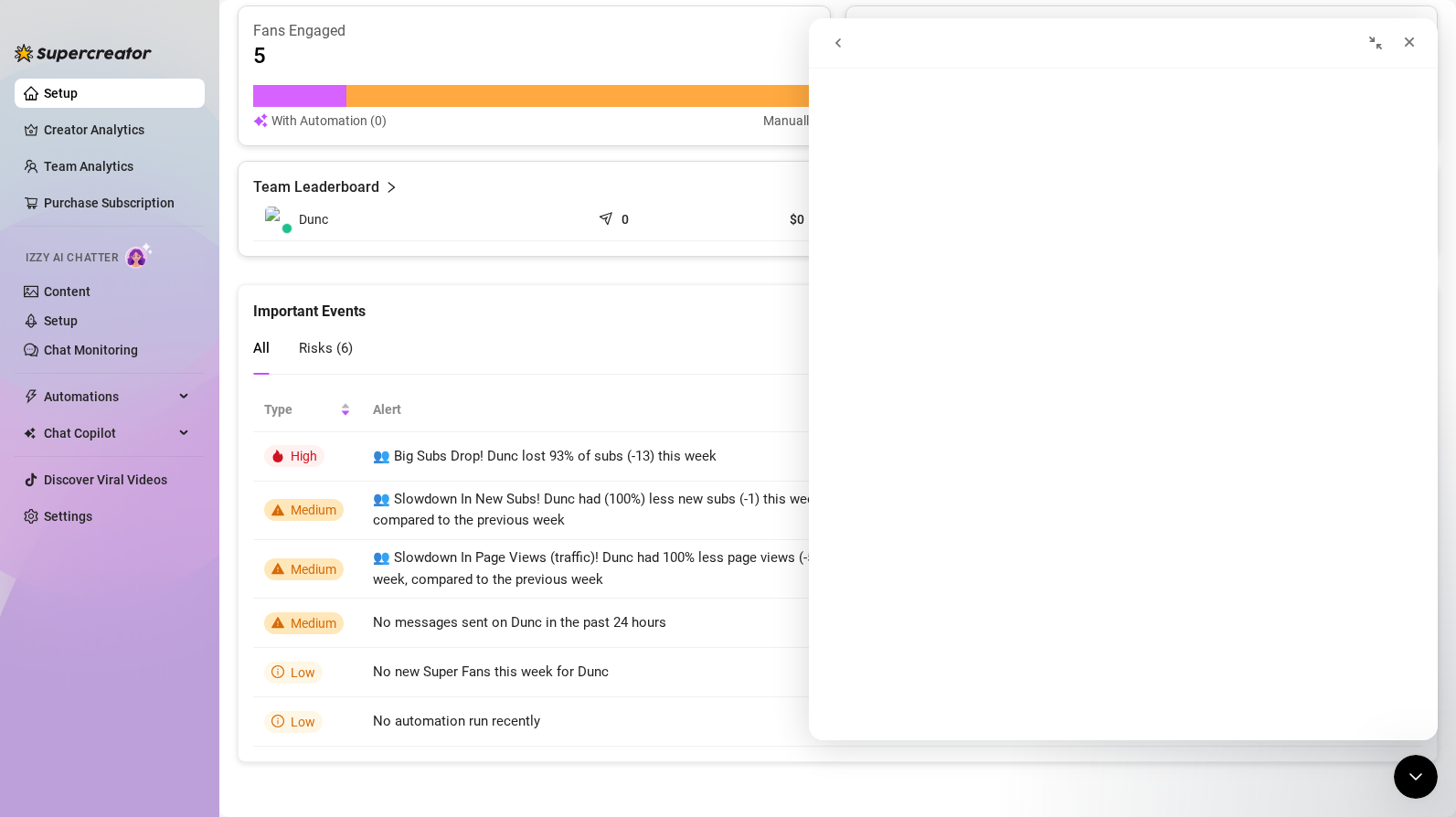
scroll to position [0, 0]
click at [842, 38] on icon "go back" at bounding box center [837, 42] width 14 height 14
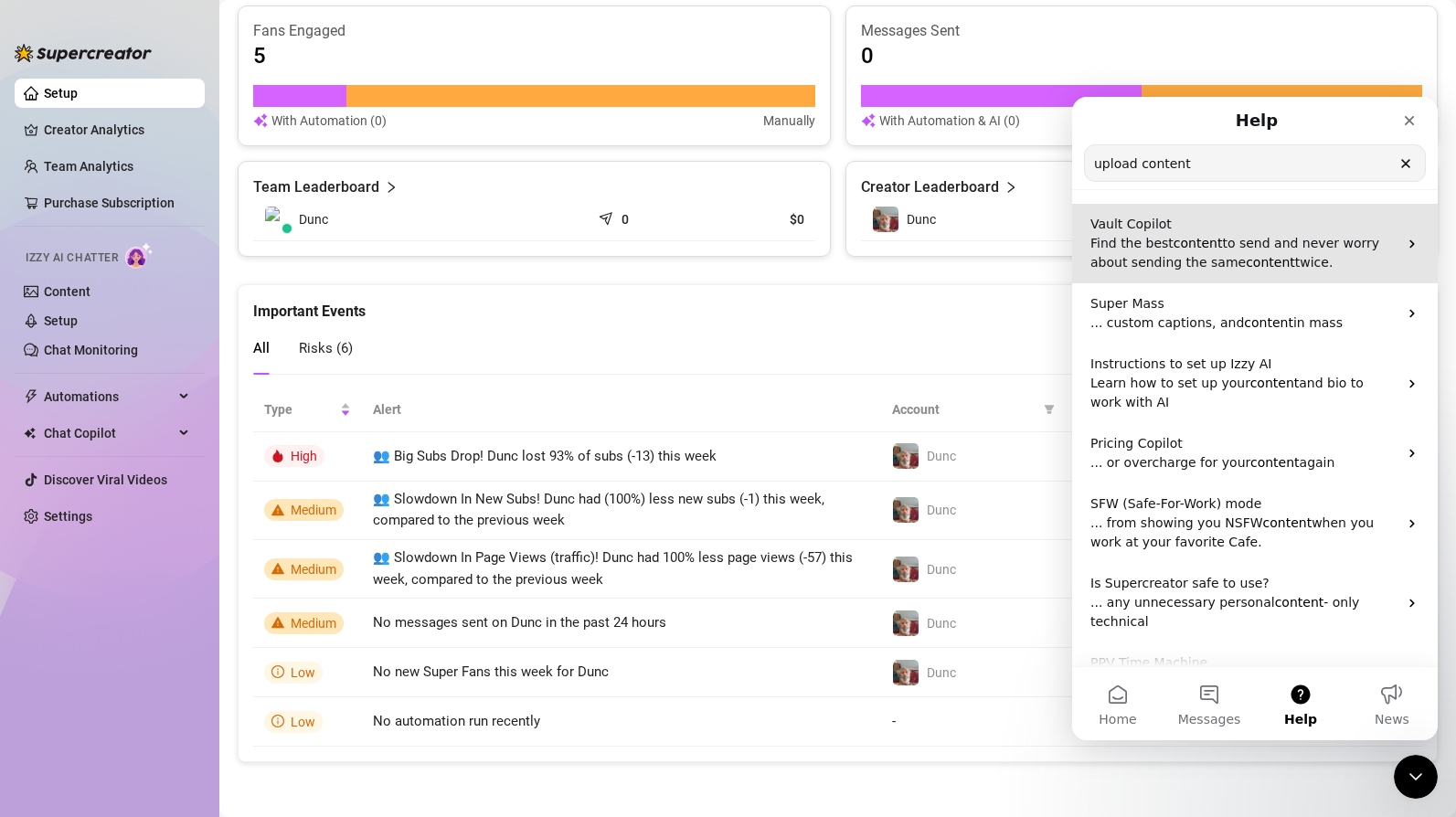
click at [1362, 245] on p "Find the best content to send and never worry about sending the same content tw…" at bounding box center [1244, 253] width 307 height 39
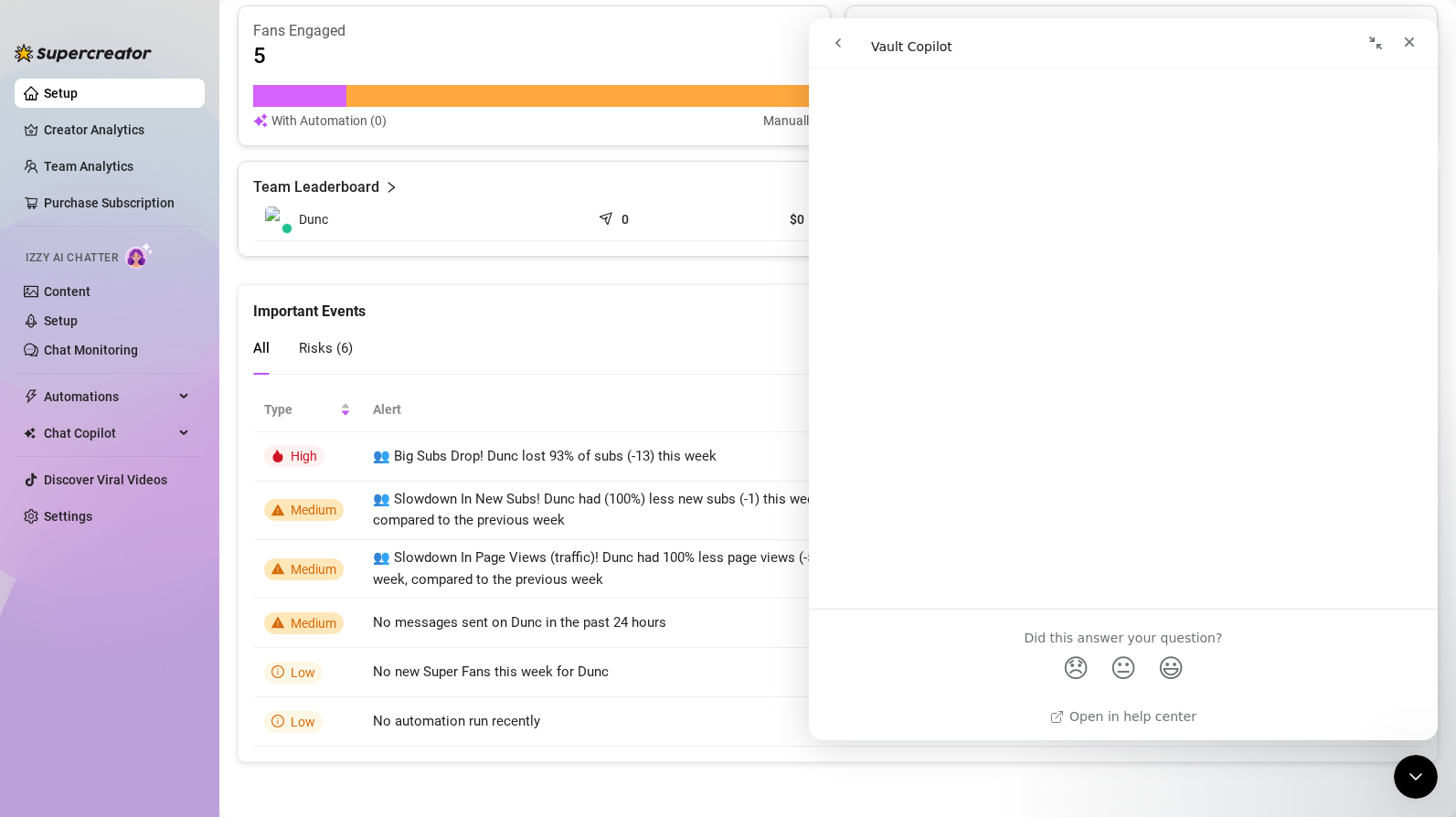
scroll to position [3125, 0]
click at [843, 48] on icon "go back" at bounding box center [837, 42] width 14 height 14
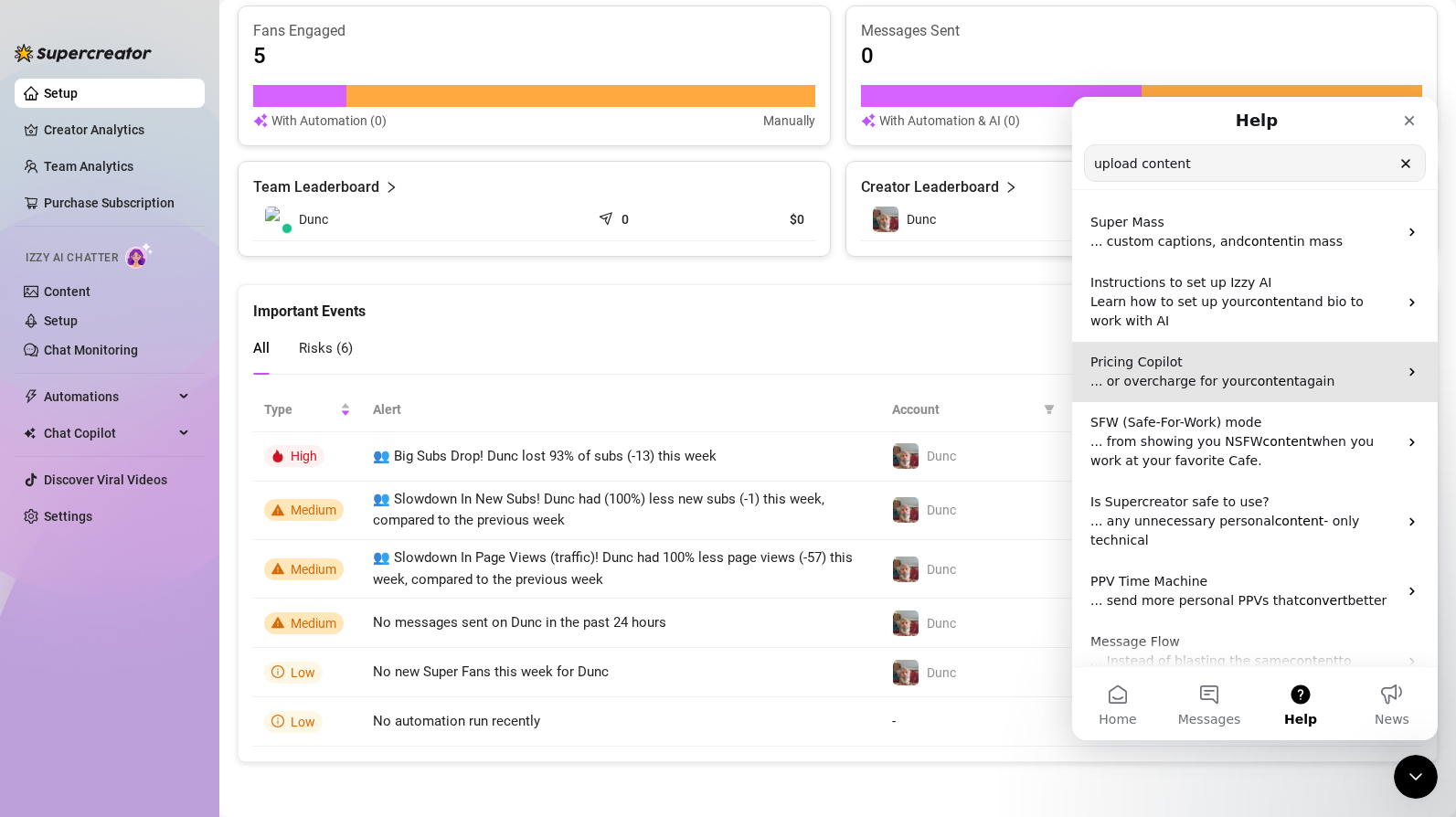
scroll to position [217, 0]
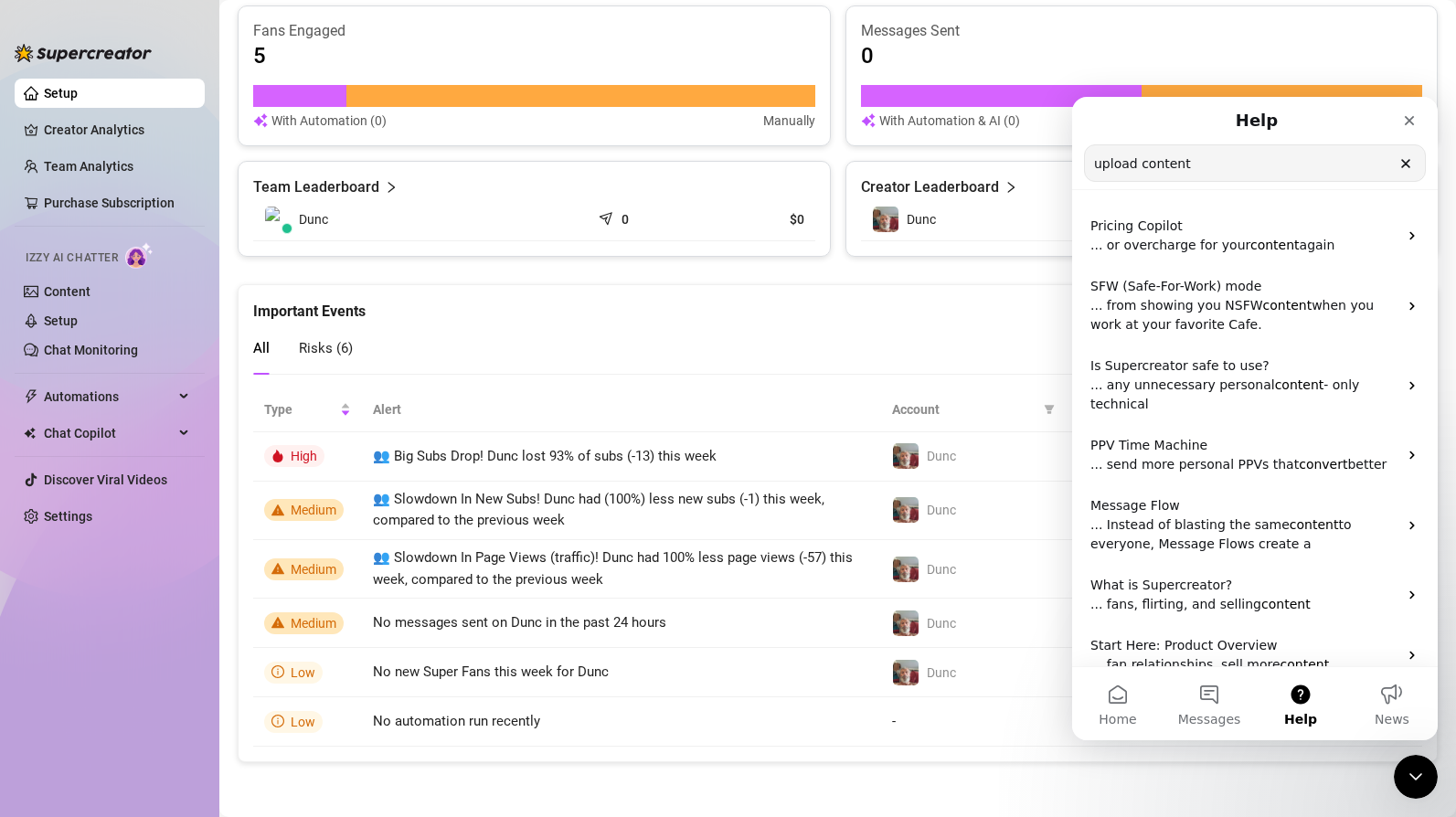
click at [1218, 164] on input "upload content" at bounding box center [1255, 163] width 340 height 36
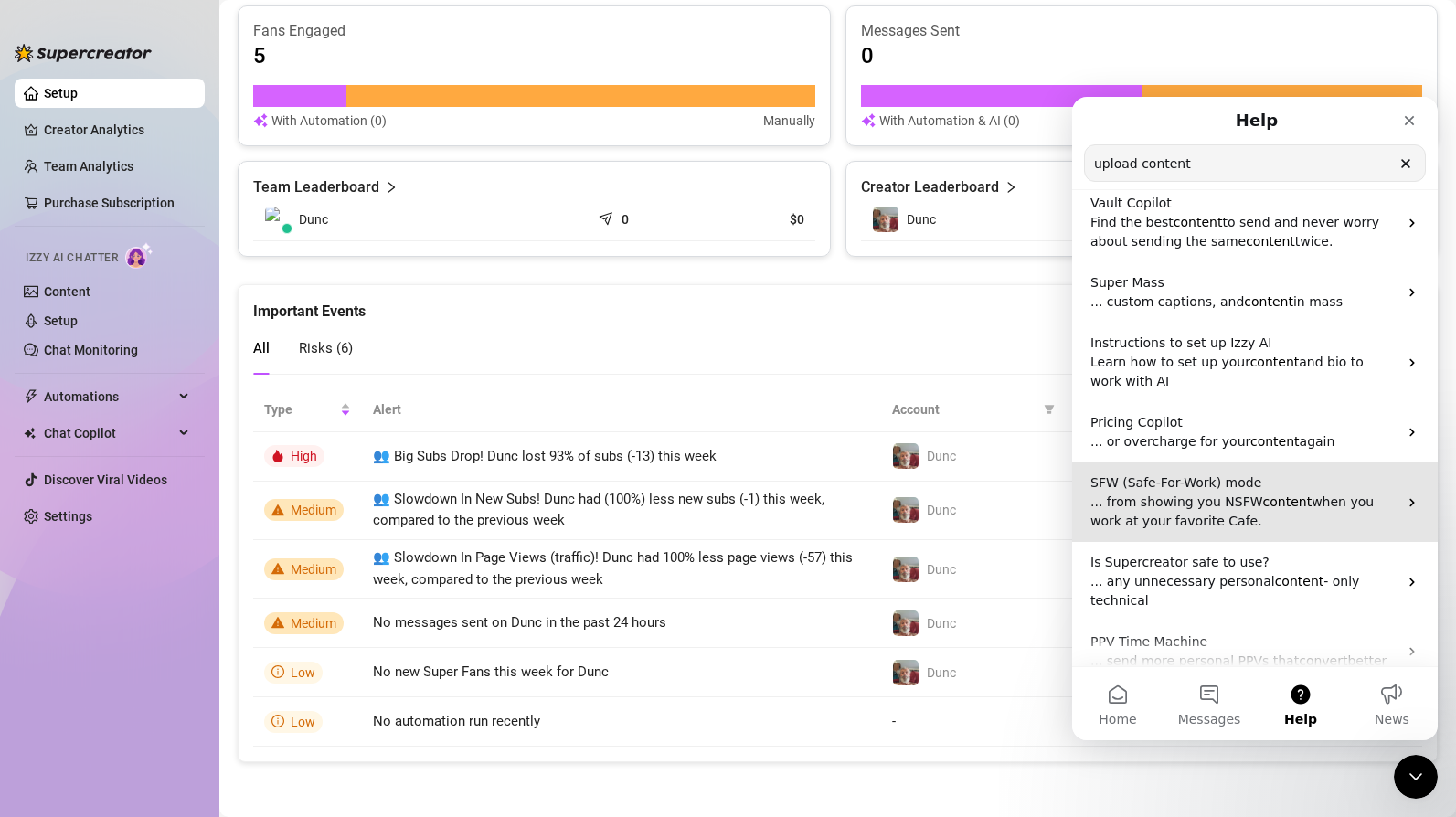
scroll to position [0, 0]
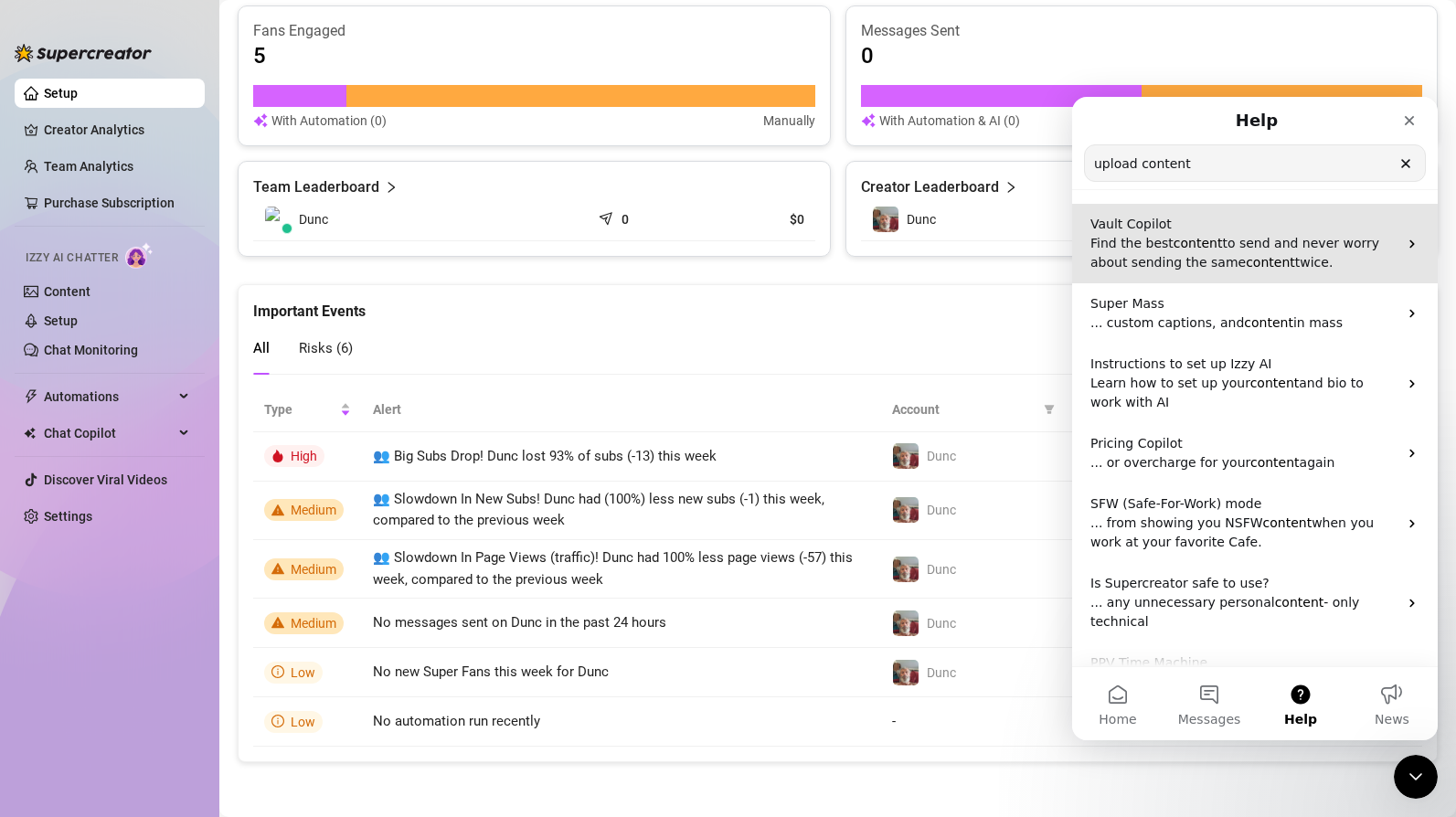
click at [1215, 255] on span "to send and never worry about sending the same" at bounding box center [1234, 252] width 289 height 34
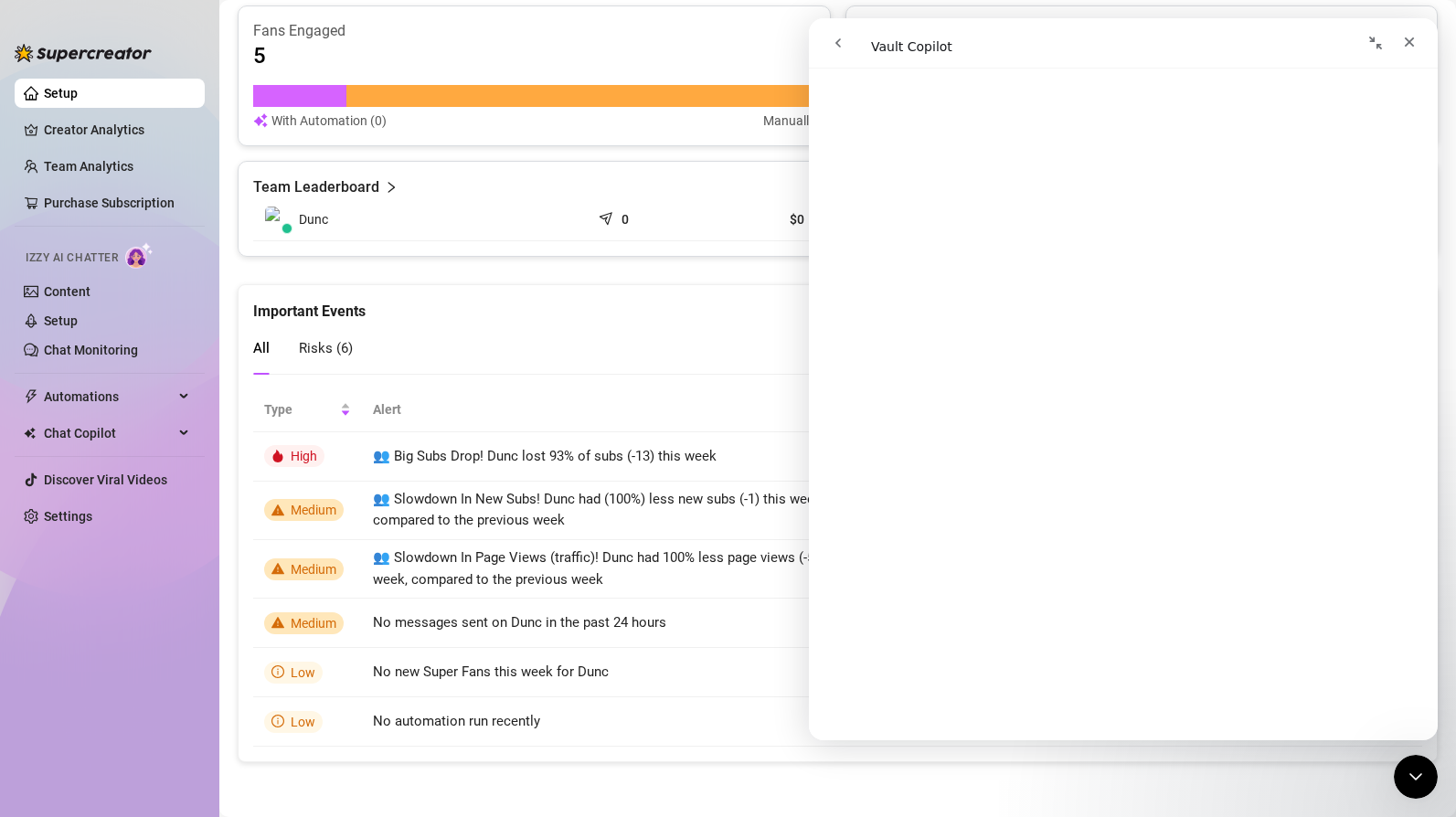
scroll to position [91, 0]
click at [1417, 42] on div "Close" at bounding box center [1410, 42] width 33 height 33
